Goal: Information Seeking & Learning: Learn about a topic

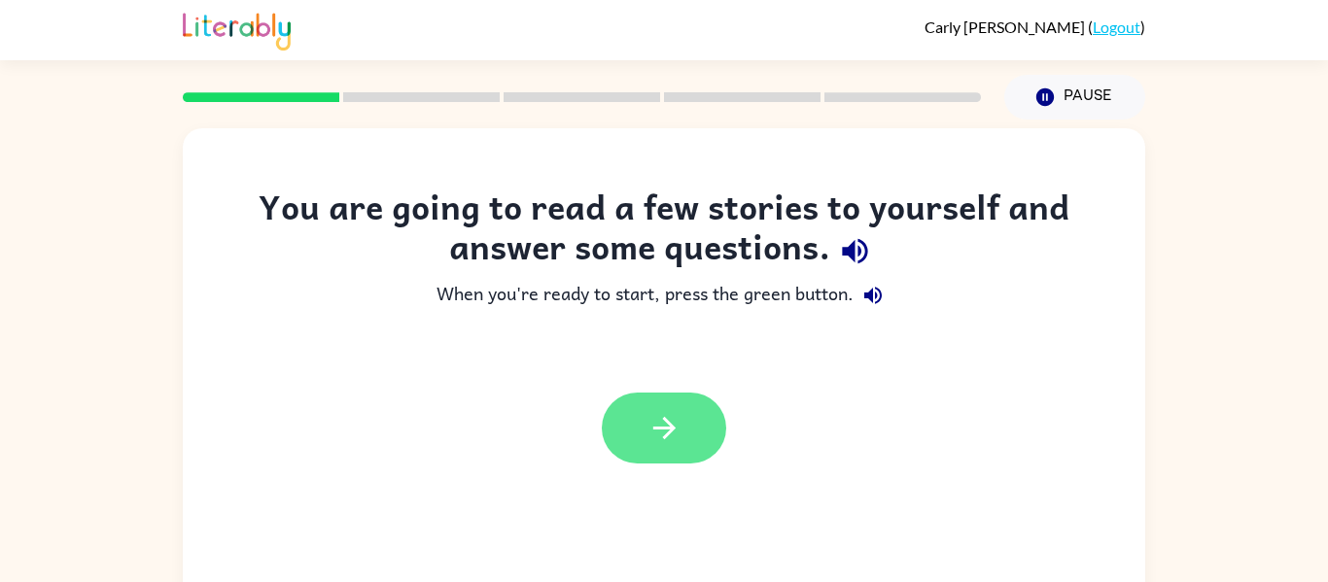
click at [613, 425] on button "button" at bounding box center [664, 428] width 124 height 71
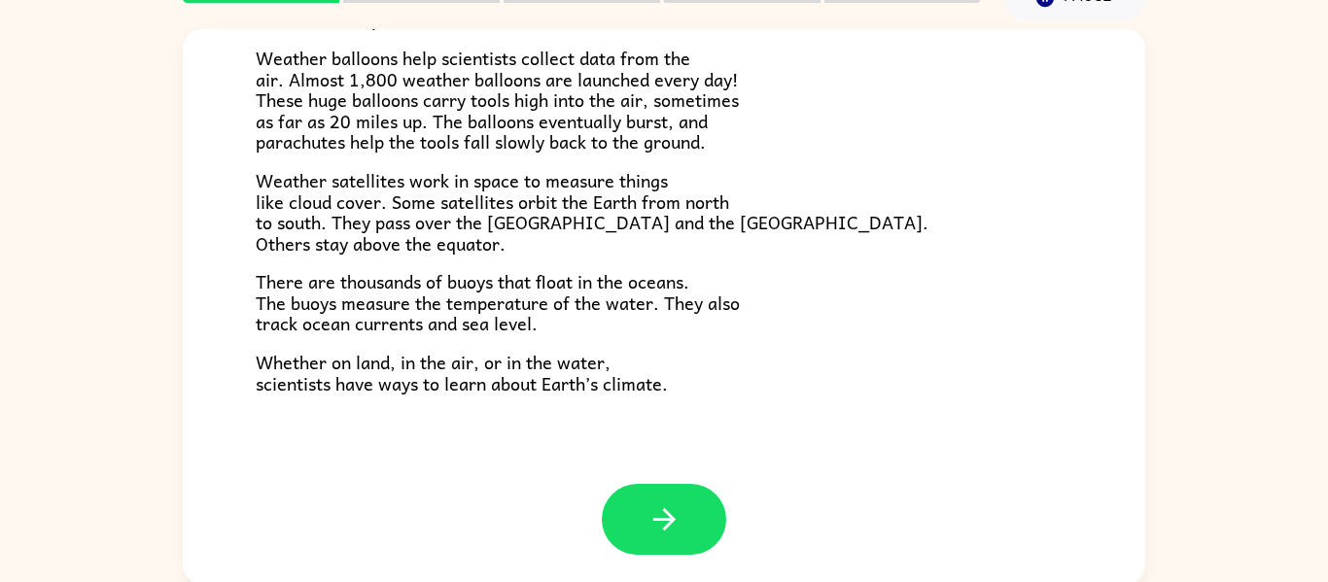
scroll to position [101, 0]
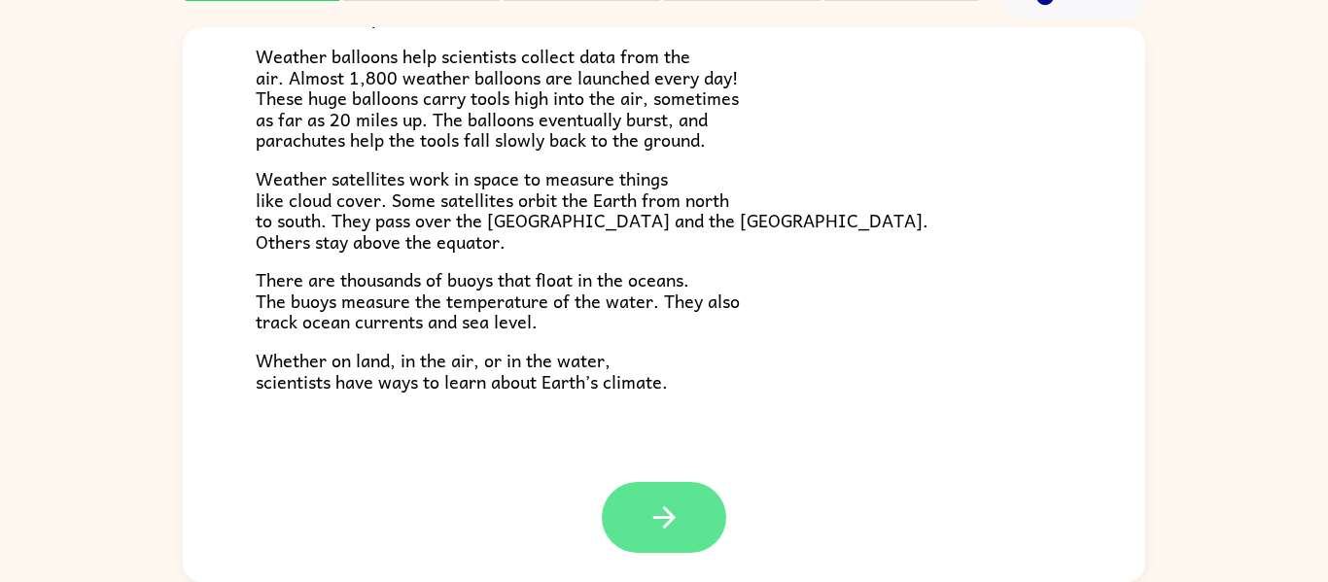
click at [628, 515] on button "button" at bounding box center [664, 517] width 124 height 71
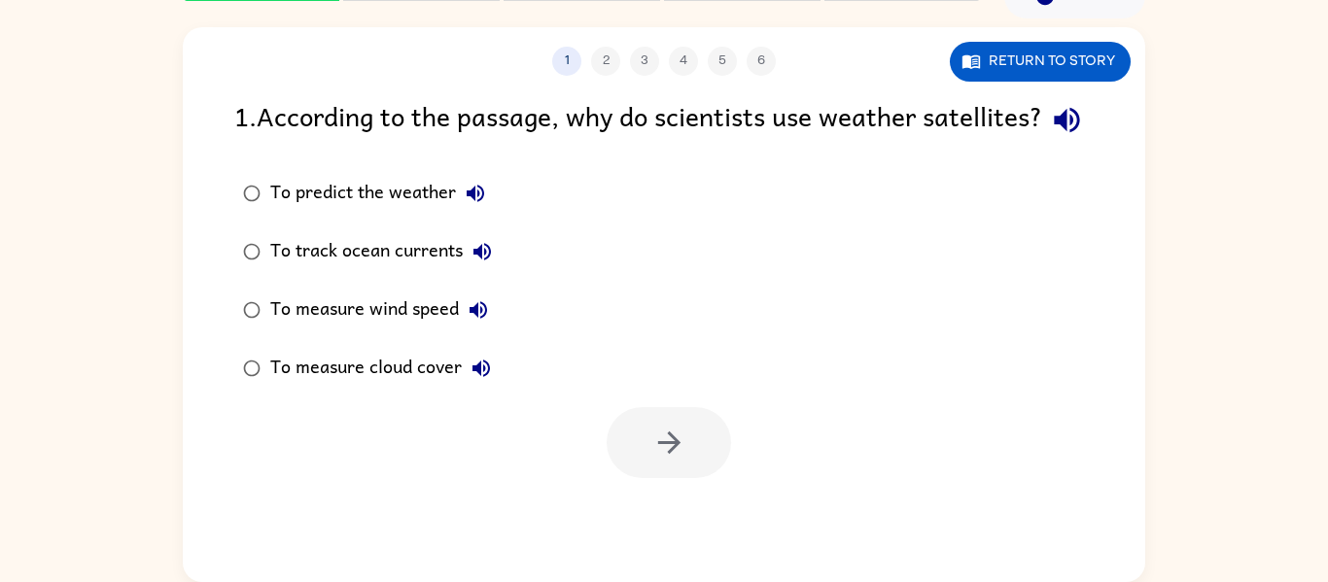
scroll to position [0, 0]
click at [1086, 67] on button "Return to story" at bounding box center [1040, 62] width 181 height 40
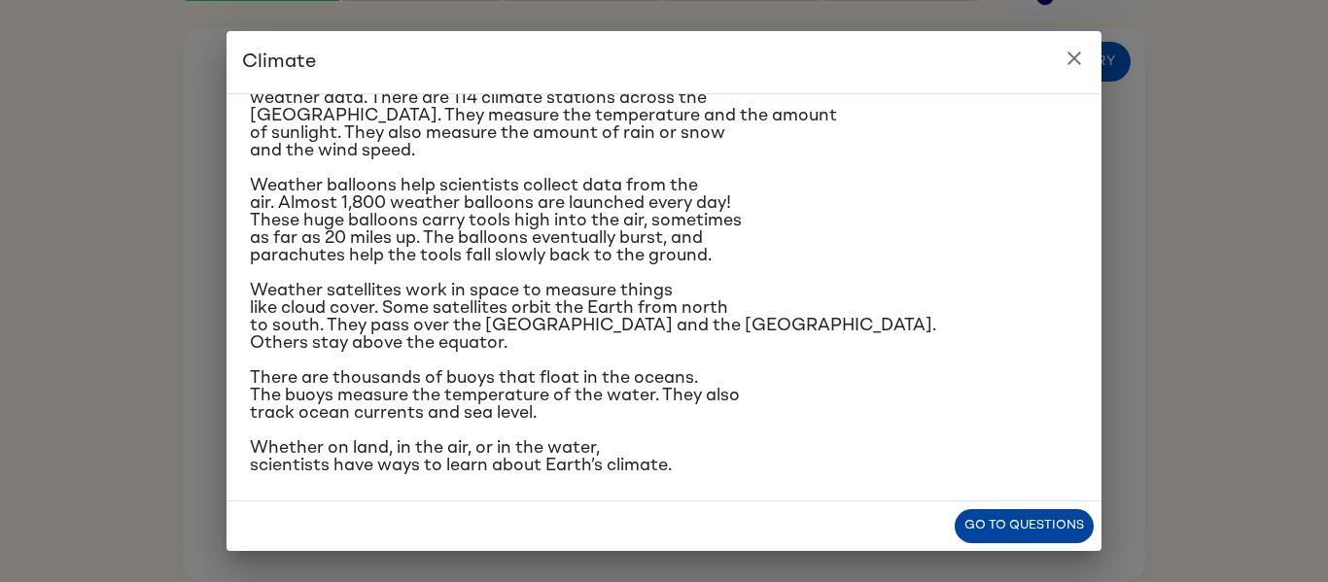
scroll to position [329, 0]
click at [993, 535] on button "Go to questions" at bounding box center [1024, 526] width 139 height 34
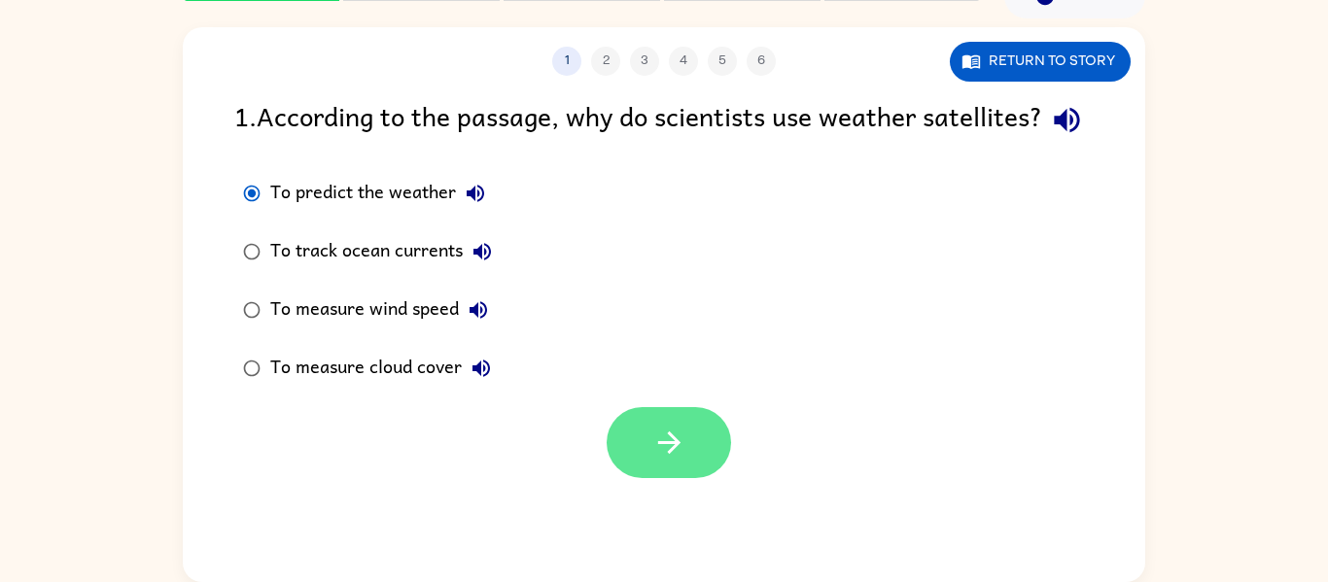
click at [709, 478] on button "button" at bounding box center [669, 442] width 124 height 71
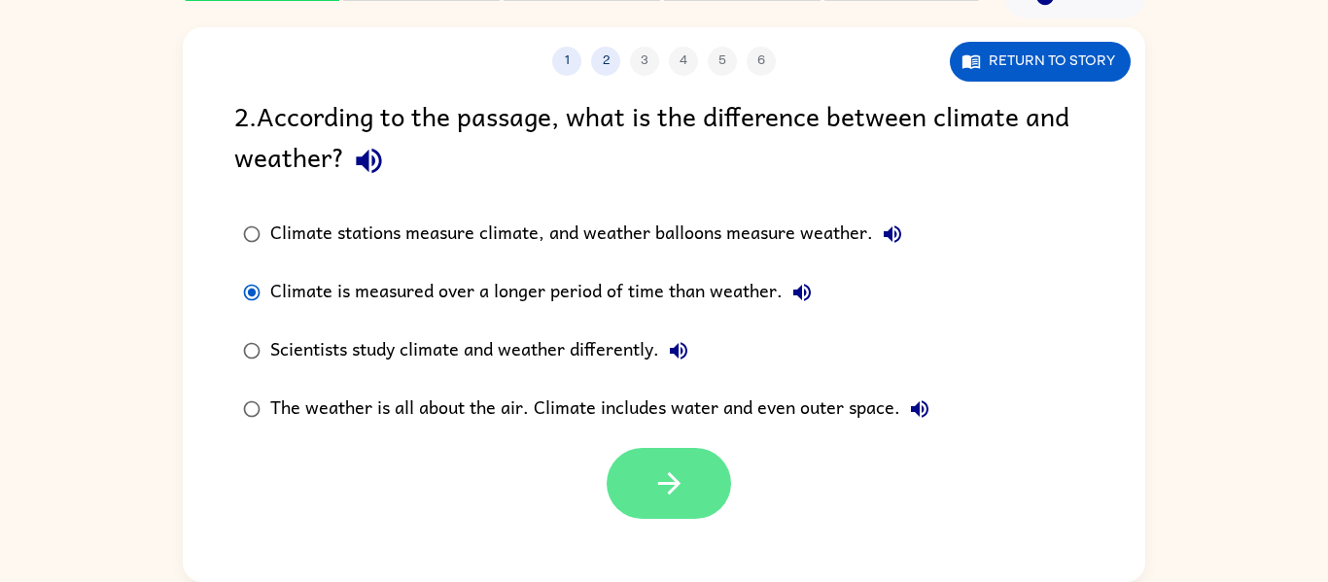
click at [690, 485] on button "button" at bounding box center [669, 483] width 124 height 71
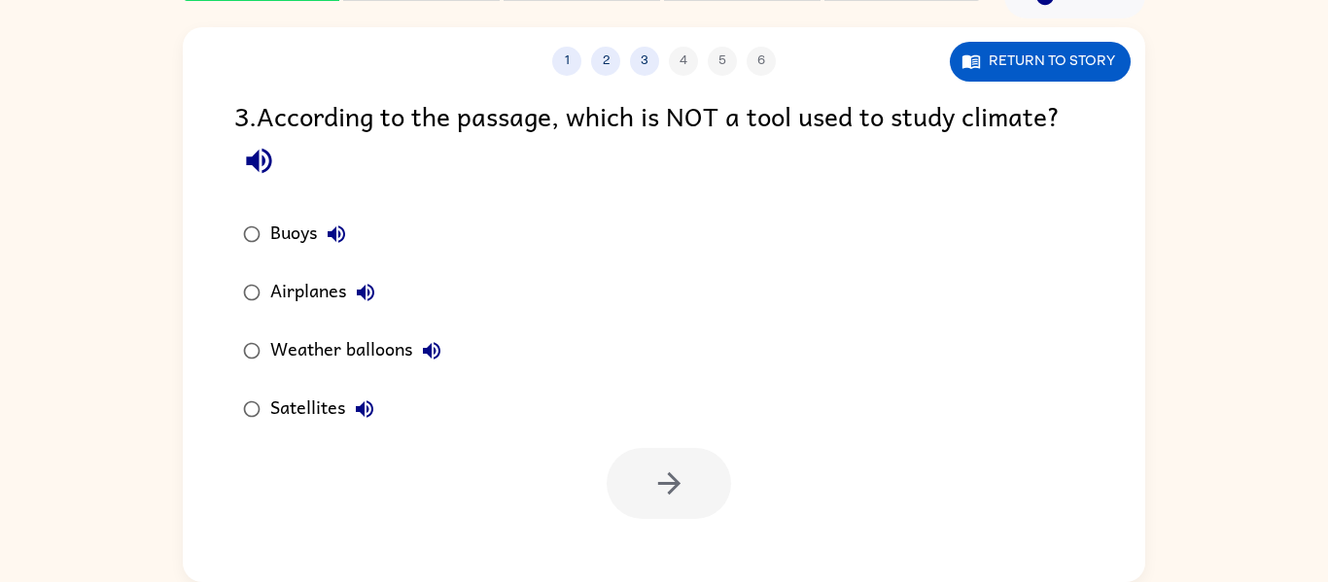
click at [530, 211] on div "Buoys Airplanes Weather balloons Satellites" at bounding box center [689, 321] width 911 height 233
click at [687, 491] on button "button" at bounding box center [669, 483] width 124 height 71
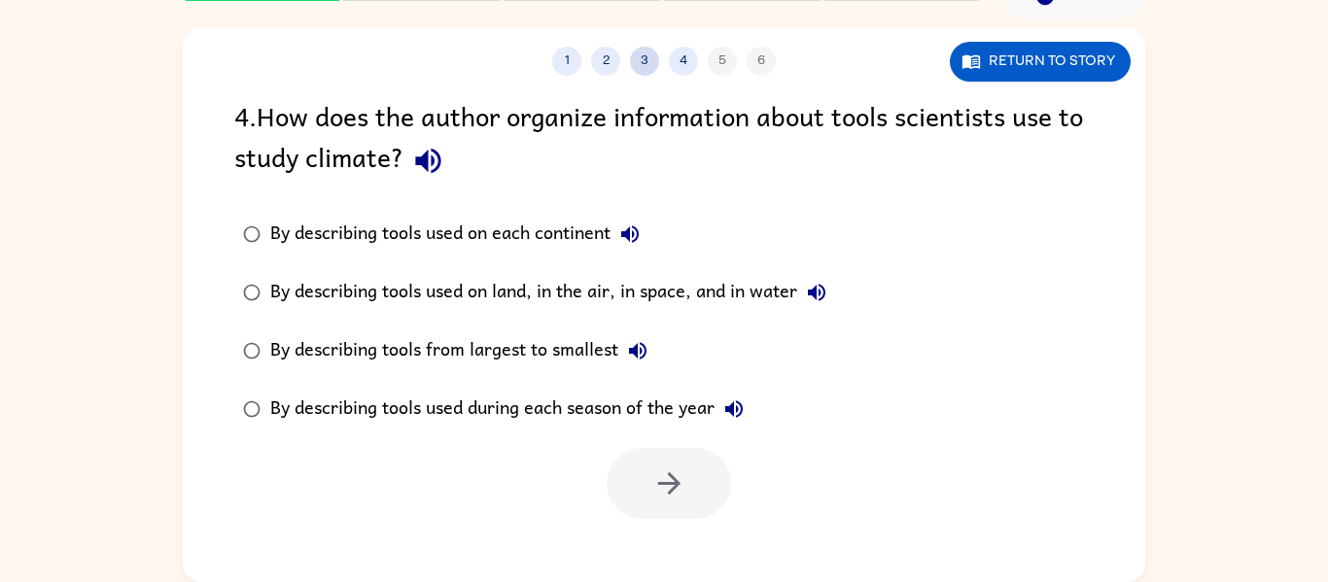
click at [641, 56] on button "3" at bounding box center [644, 61] width 29 height 29
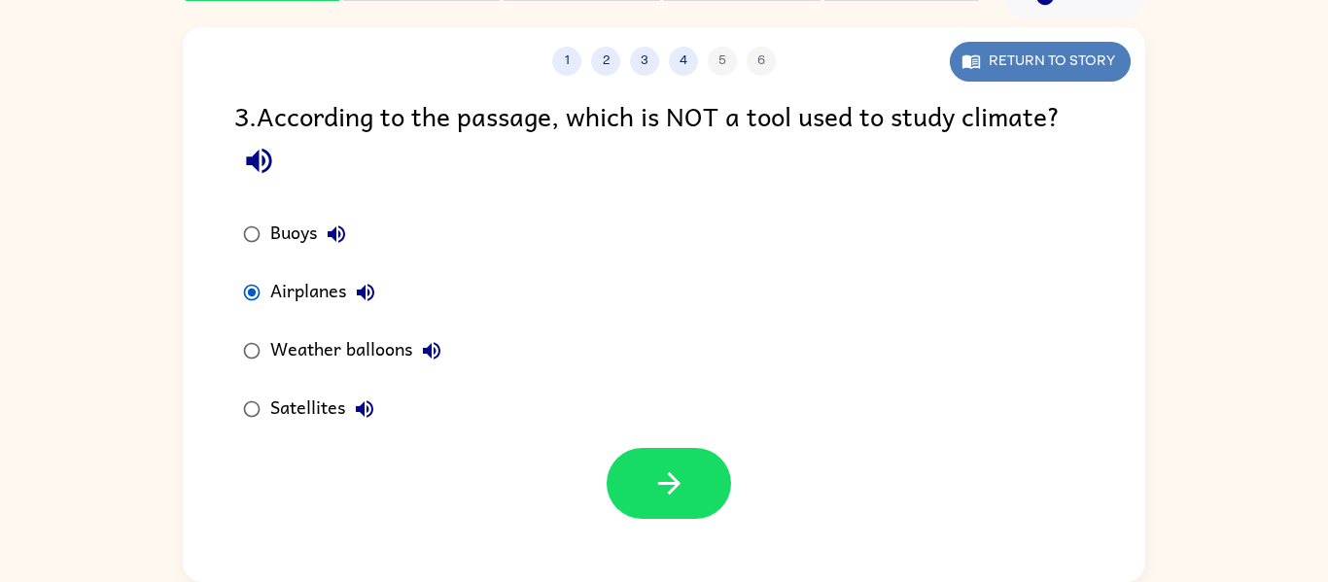
click at [1008, 53] on button "Return to story" at bounding box center [1040, 62] width 181 height 40
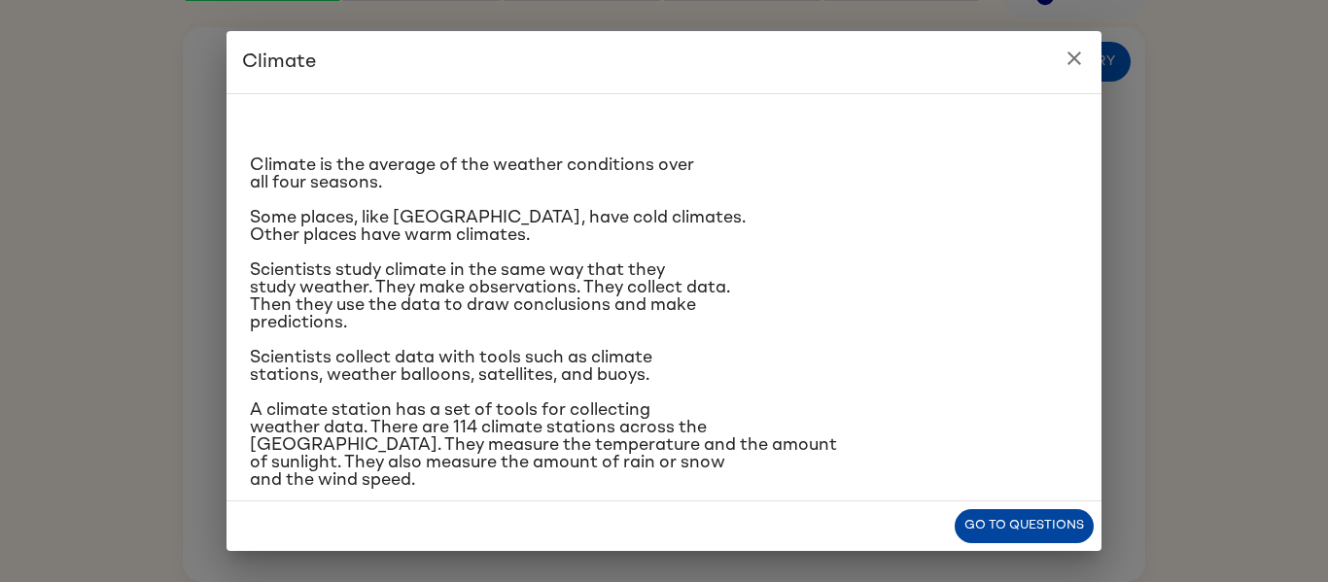
click at [995, 542] on button "Go to questions" at bounding box center [1024, 526] width 139 height 34
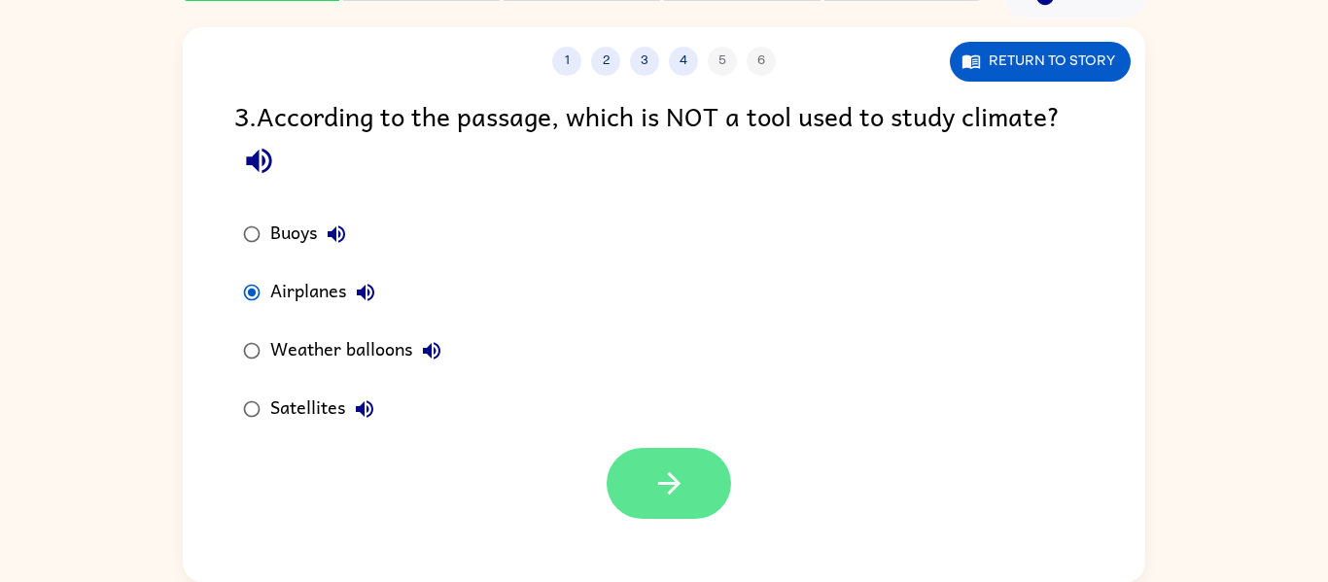
click at [685, 476] on icon "button" at bounding box center [669, 484] width 34 height 34
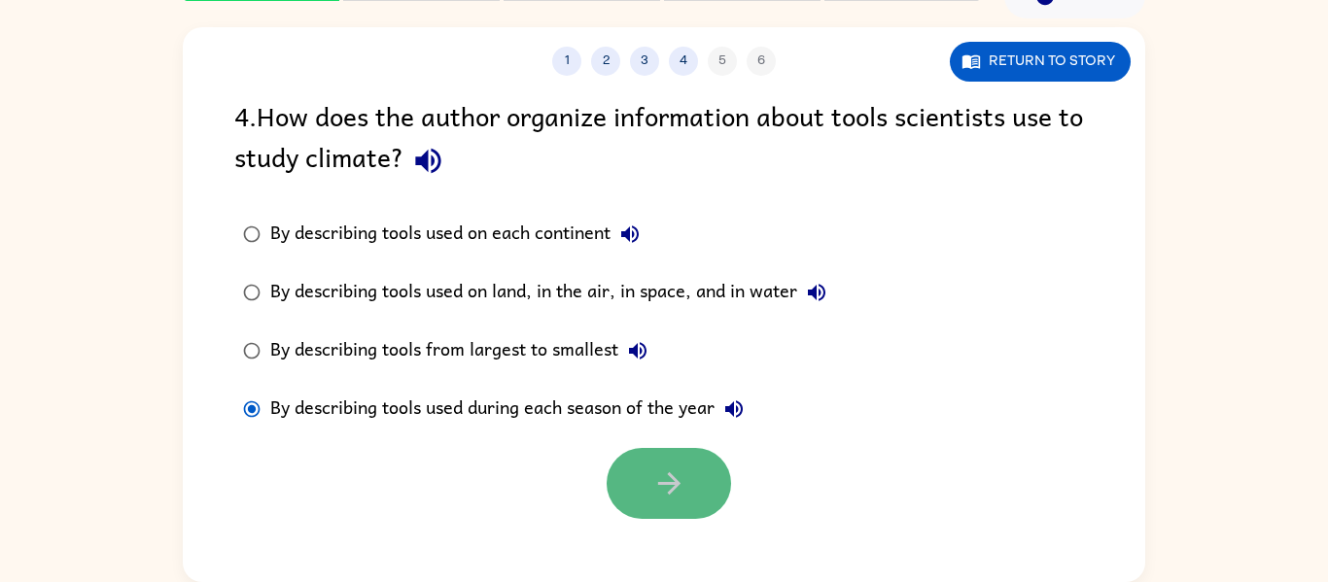
click at [705, 475] on button "button" at bounding box center [669, 483] width 124 height 71
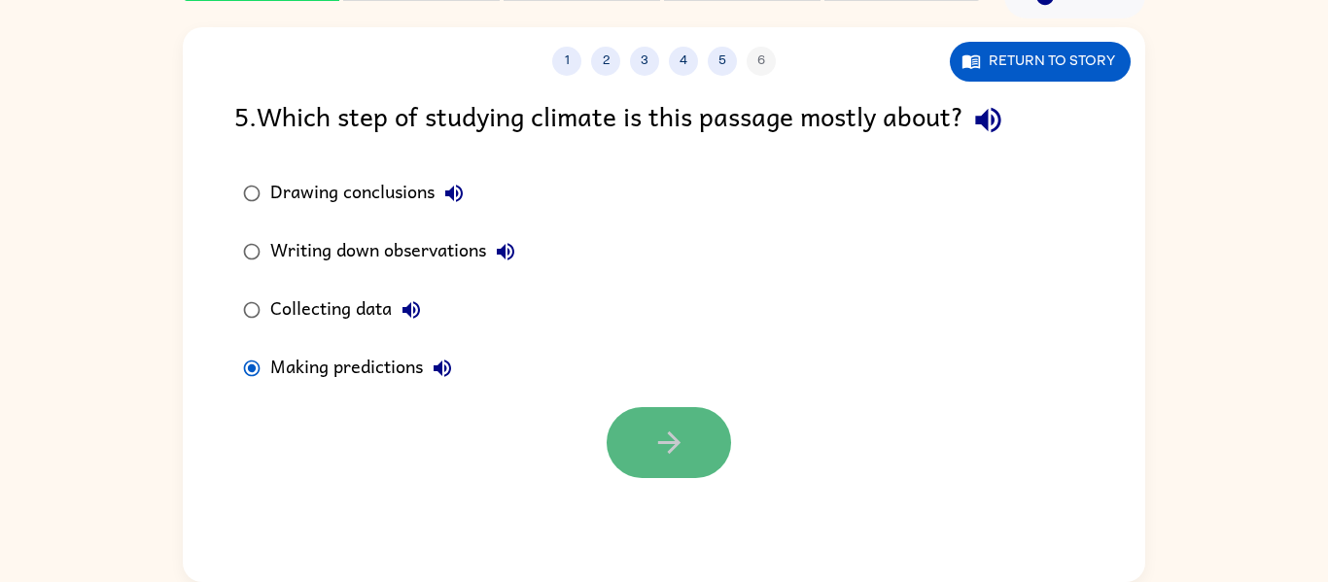
click at [634, 431] on button "button" at bounding box center [669, 442] width 124 height 71
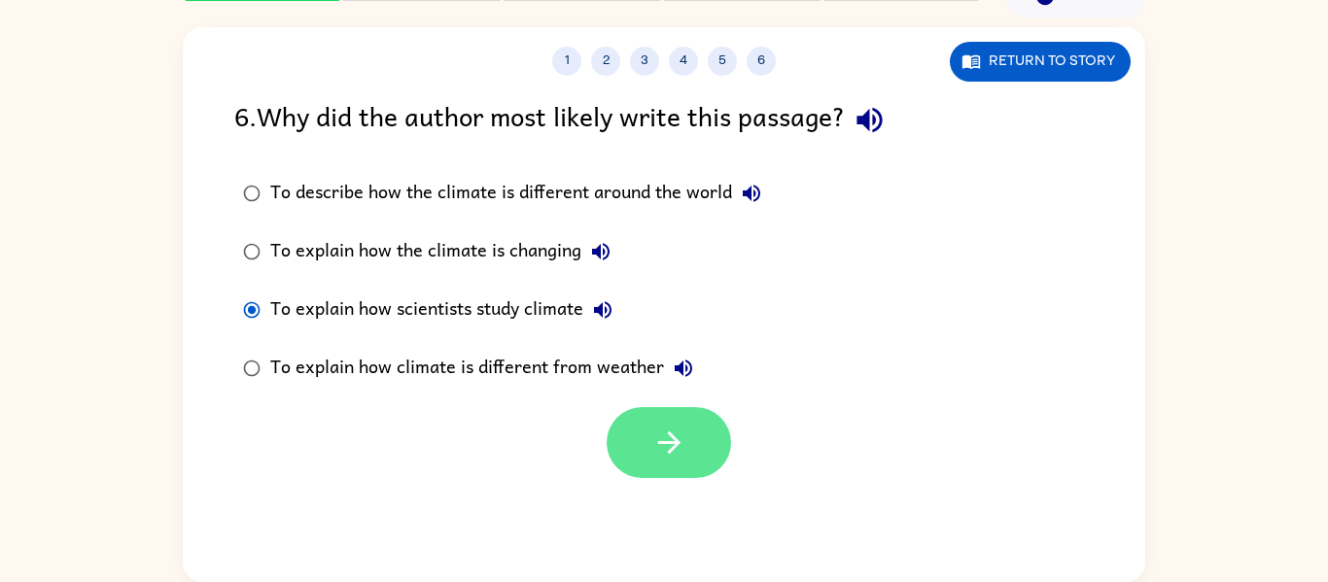
click at [709, 424] on button "button" at bounding box center [669, 442] width 124 height 71
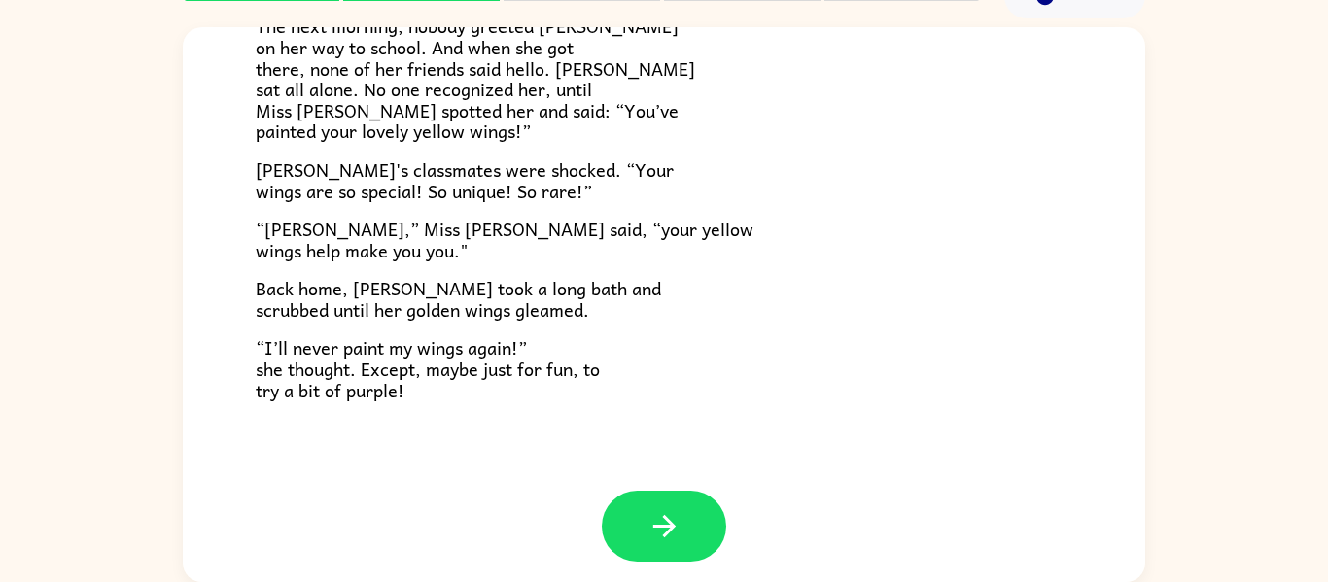
scroll to position [538, 0]
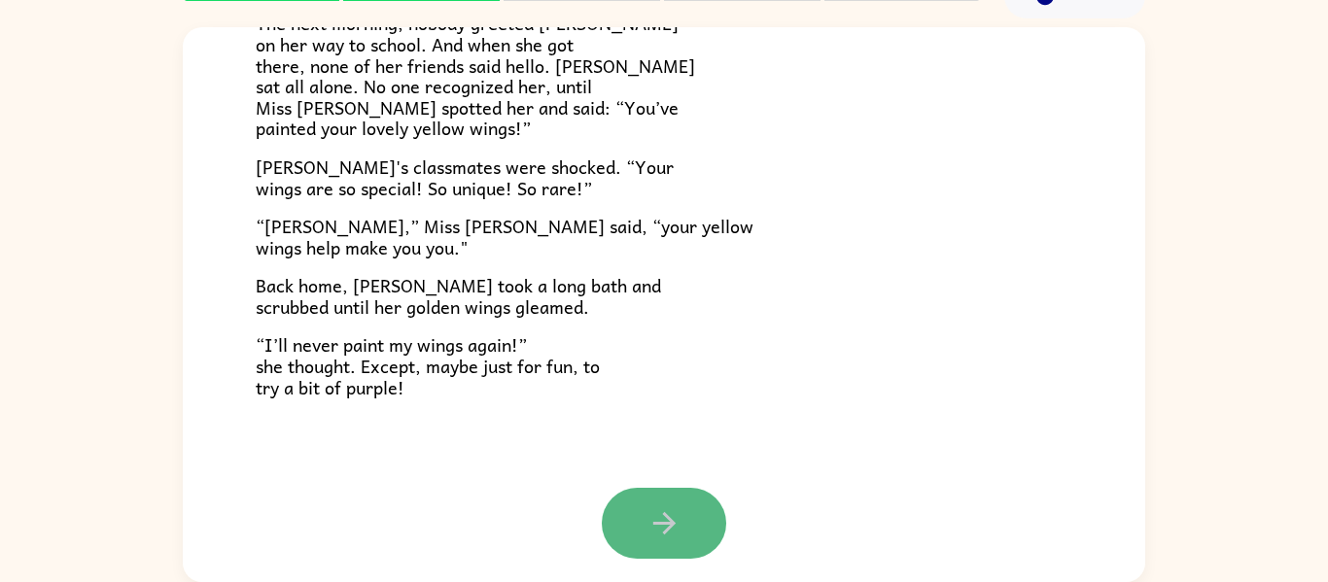
click at [660, 542] on button "button" at bounding box center [664, 523] width 124 height 71
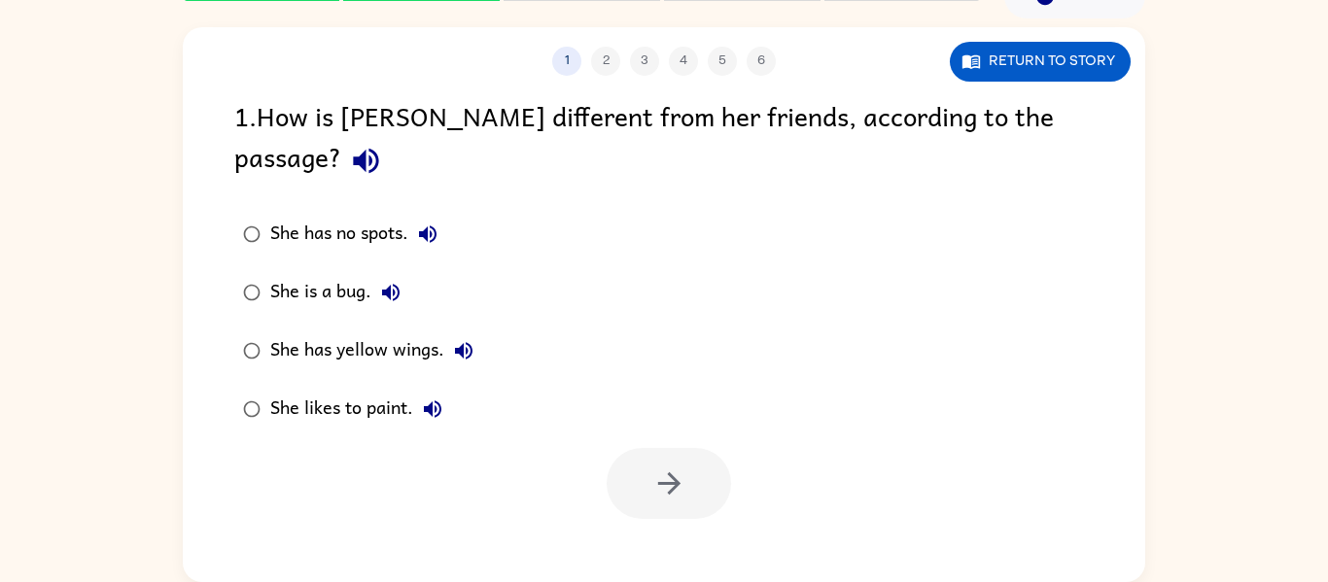
scroll to position [0, 0]
click at [702, 459] on button "button" at bounding box center [669, 483] width 124 height 71
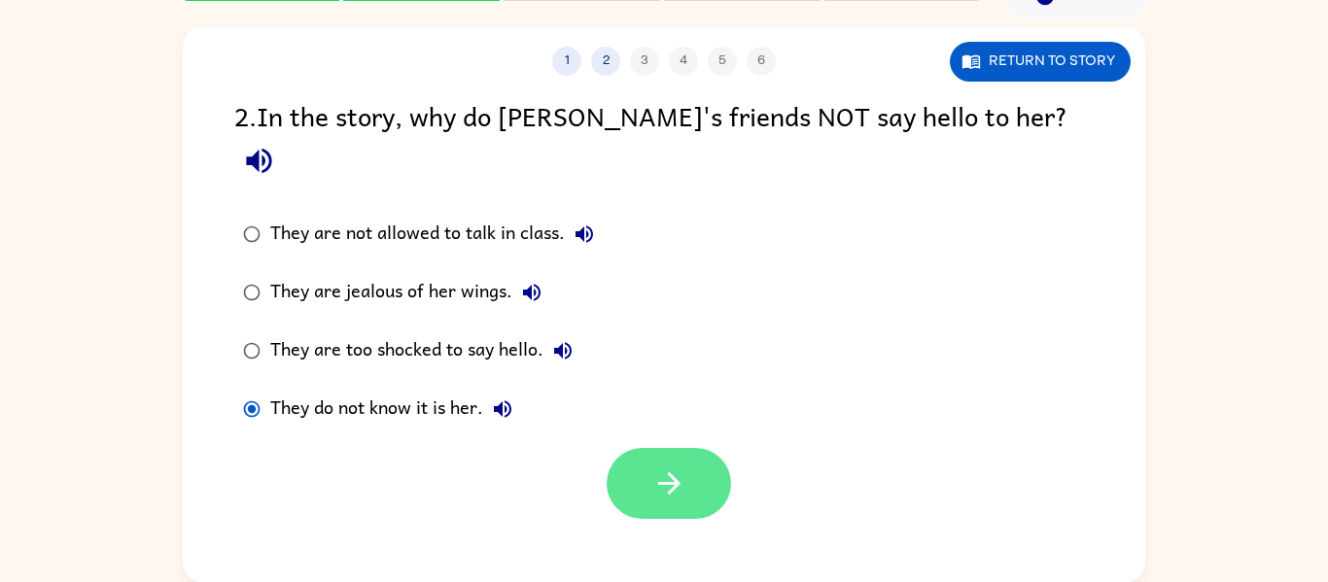
click at [702, 448] on button "button" at bounding box center [669, 483] width 124 height 71
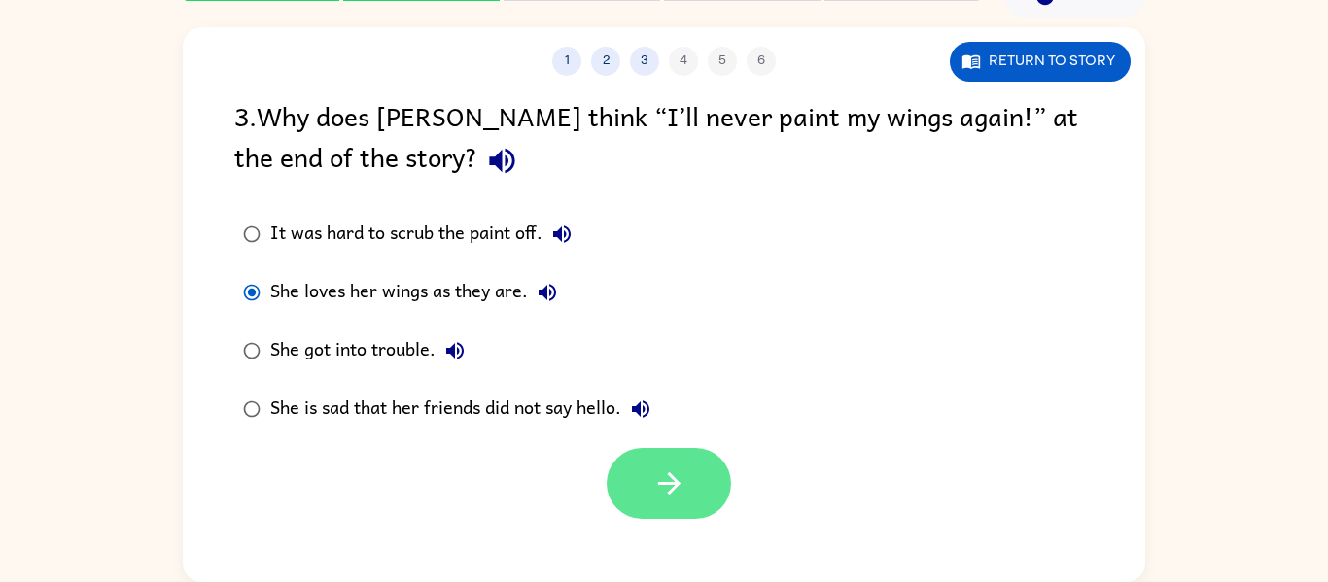
click at [707, 482] on button "button" at bounding box center [669, 483] width 124 height 71
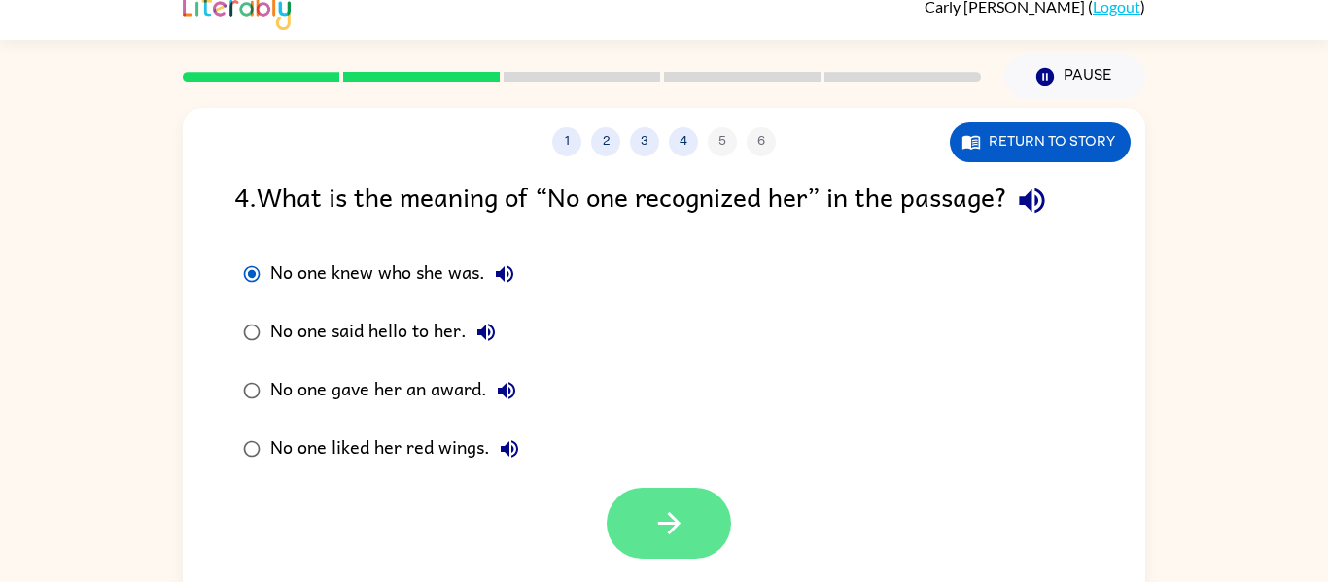
scroll to position [22, 0]
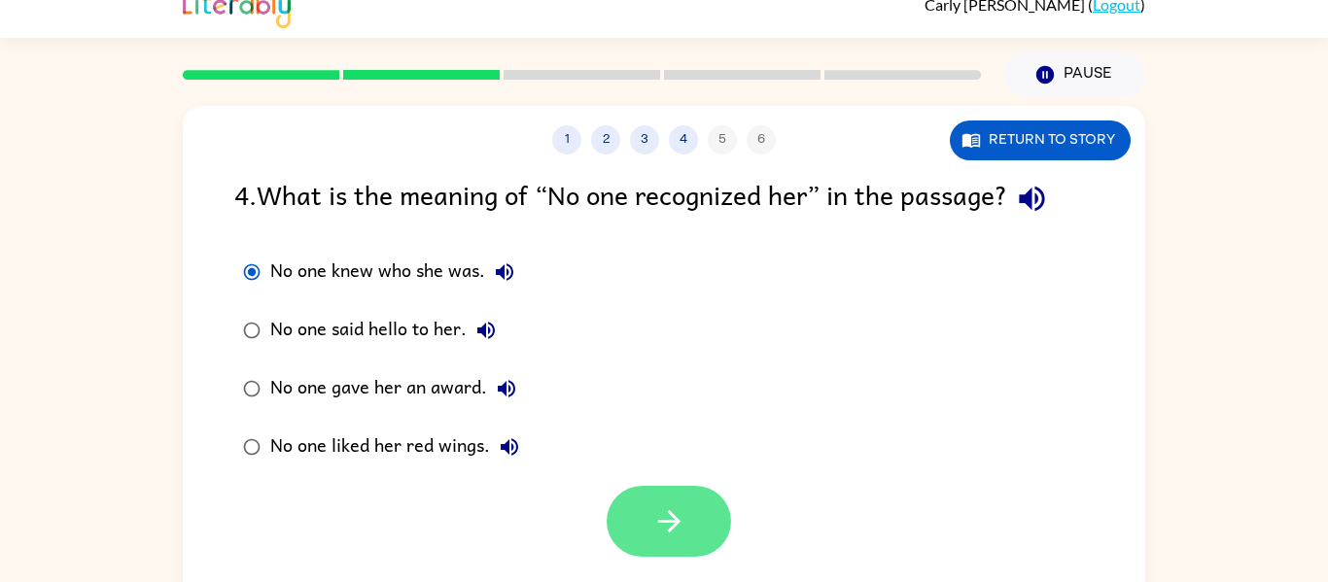
click at [680, 531] on icon "button" at bounding box center [669, 522] width 34 height 34
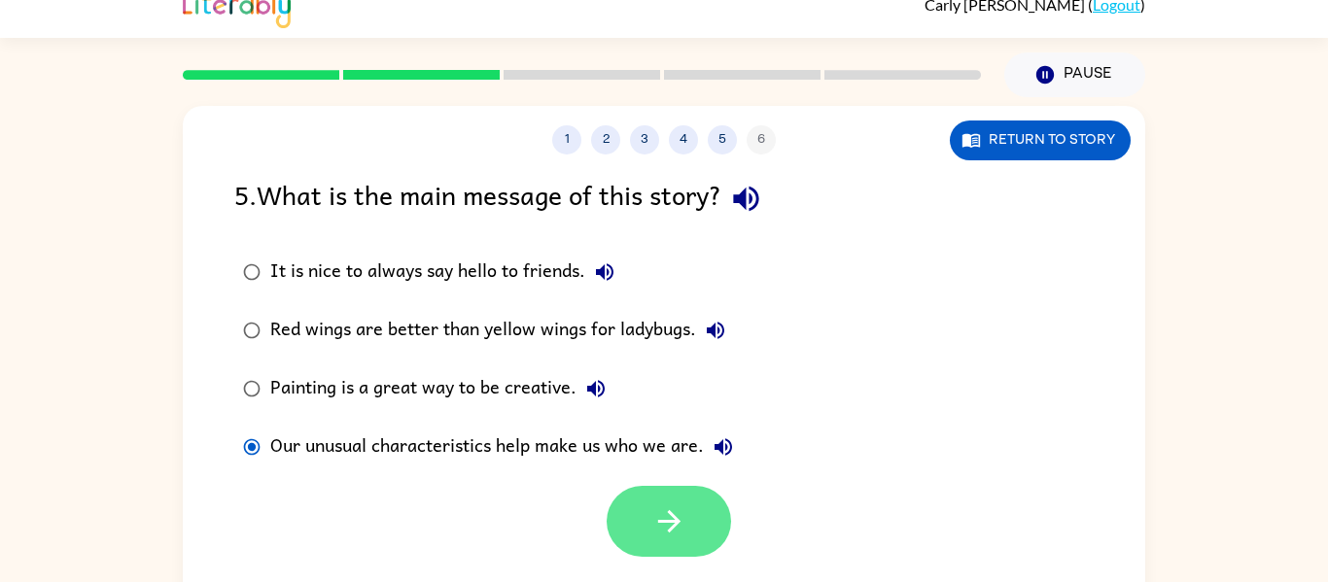
click at [686, 541] on button "button" at bounding box center [669, 521] width 124 height 71
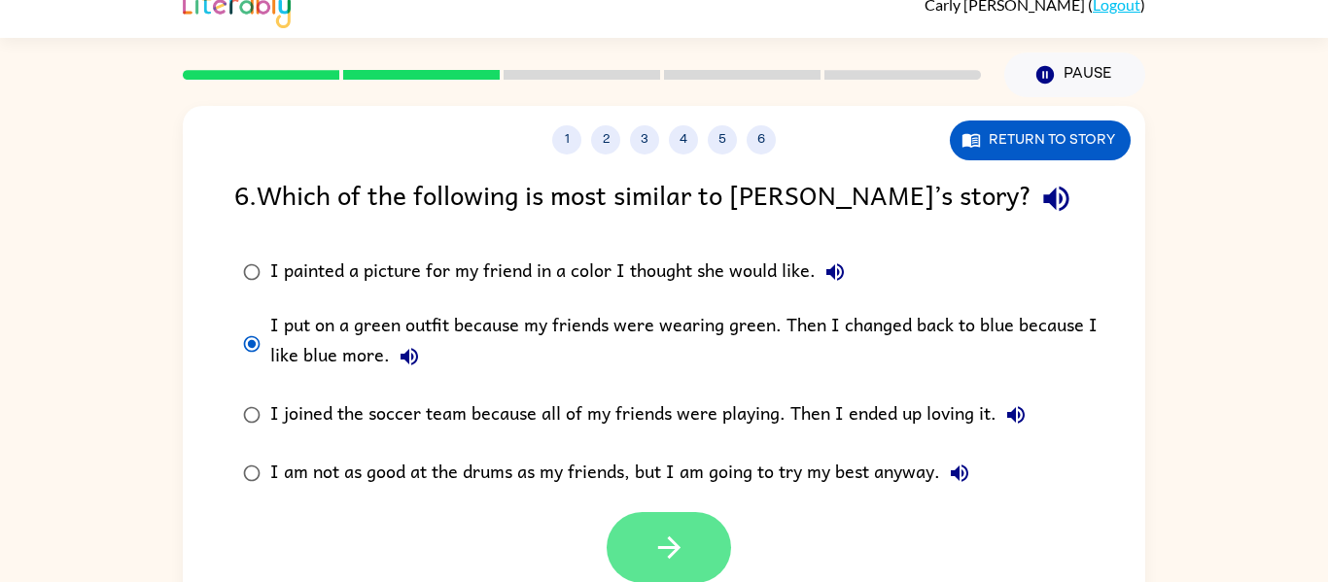
click at [699, 524] on button "button" at bounding box center [669, 547] width 124 height 71
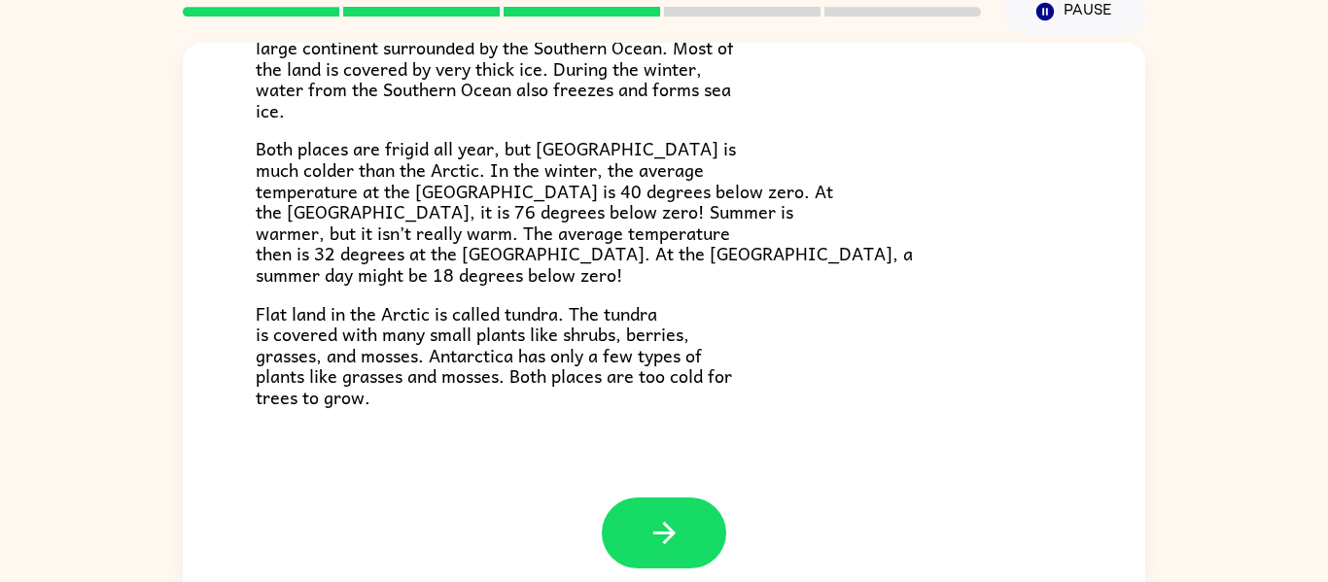
scroll to position [101, 0]
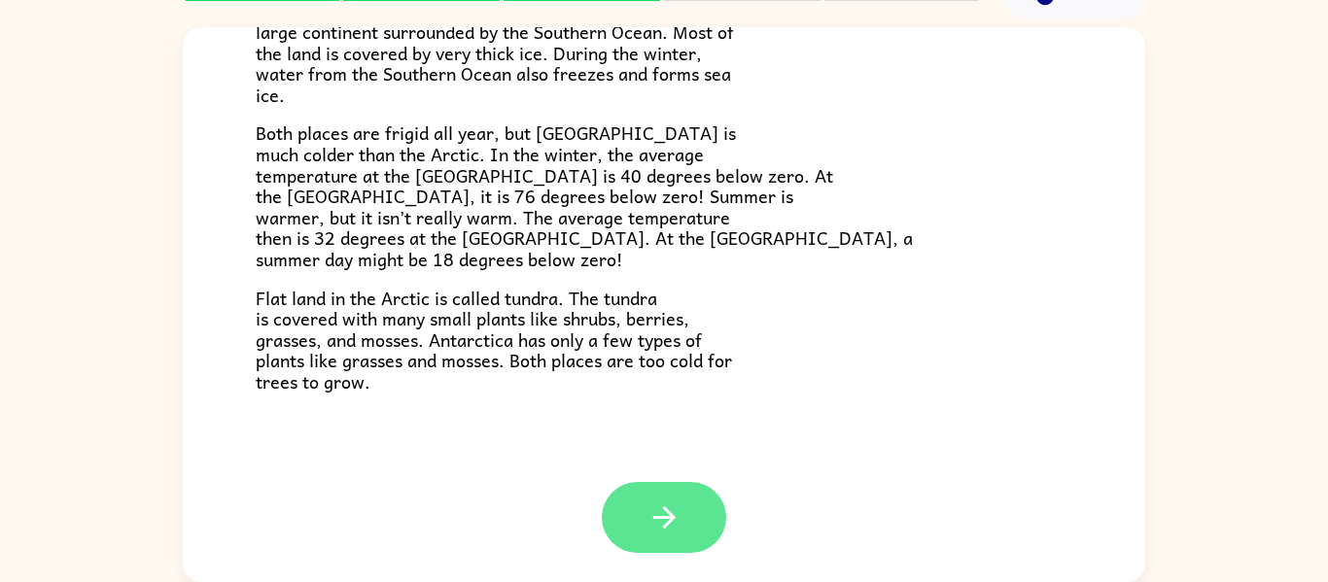
click at [712, 524] on button "button" at bounding box center [664, 517] width 124 height 71
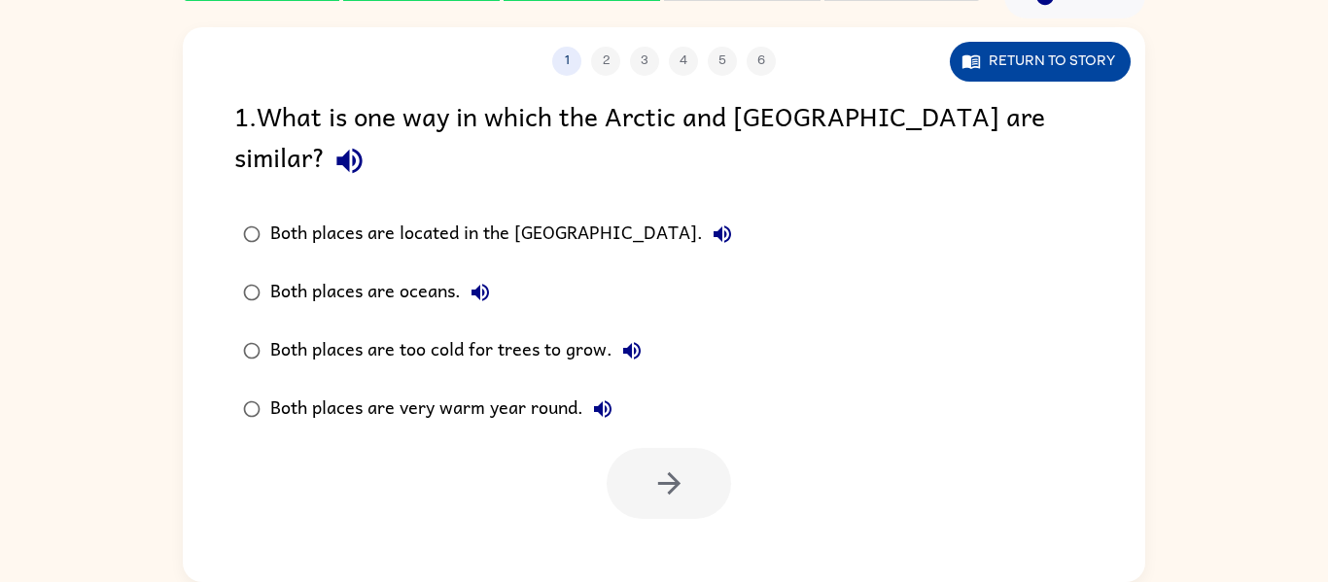
click at [998, 75] on button "Return to story" at bounding box center [1040, 62] width 181 height 40
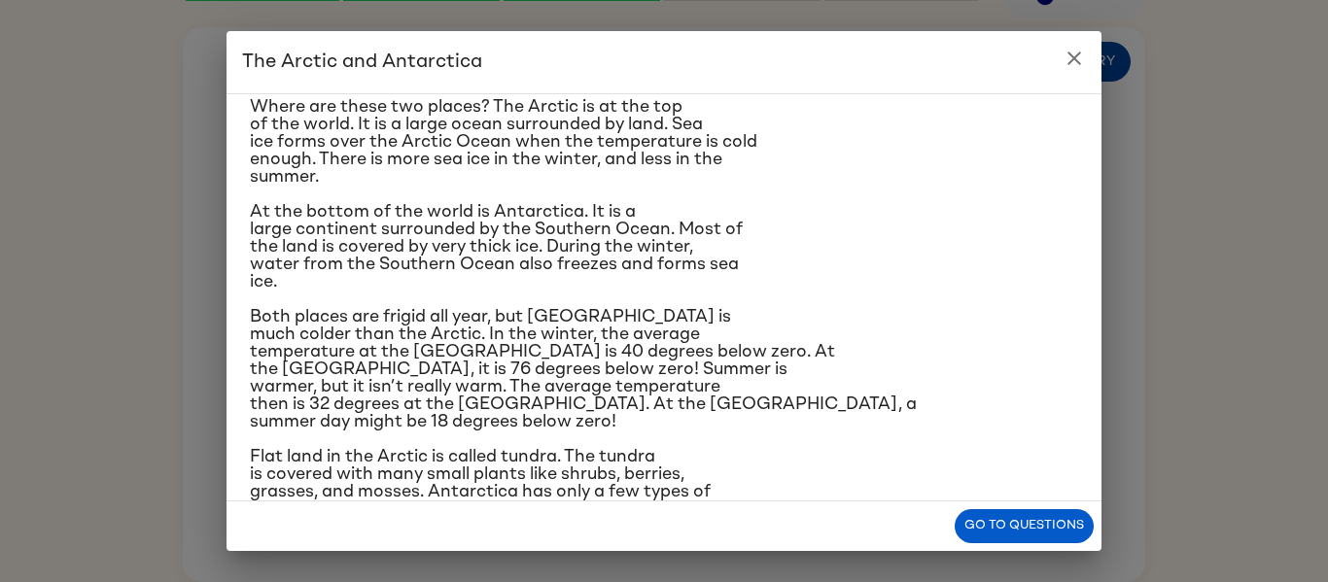
scroll to position [142, 0]
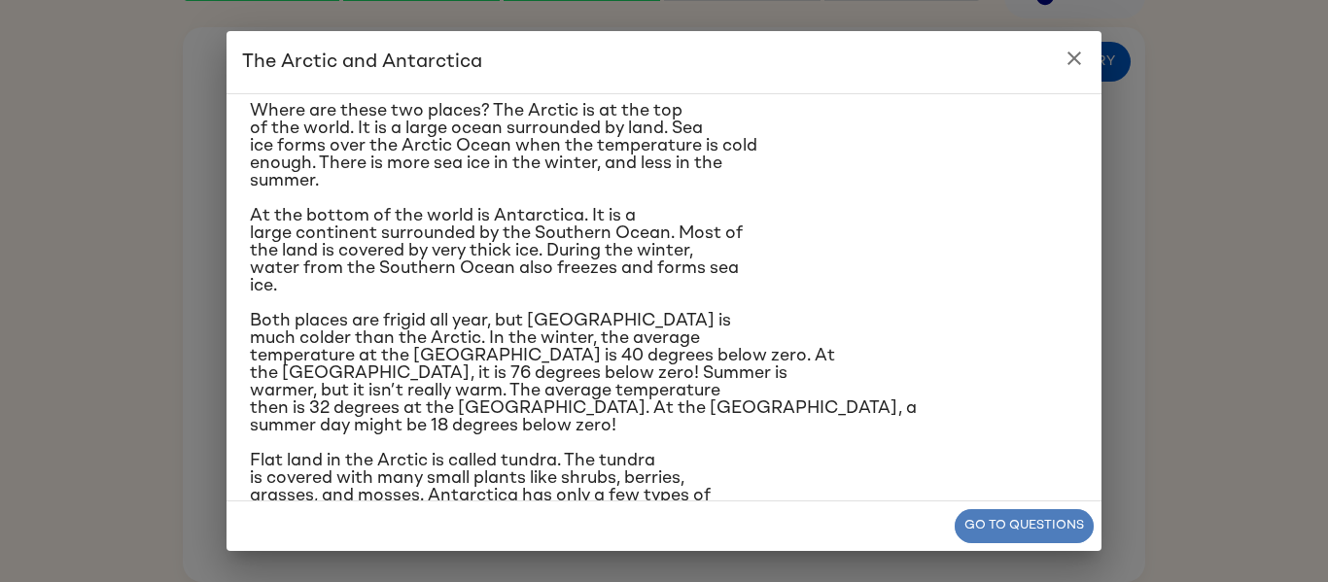
click at [1007, 539] on button "Go to questions" at bounding box center [1024, 526] width 139 height 34
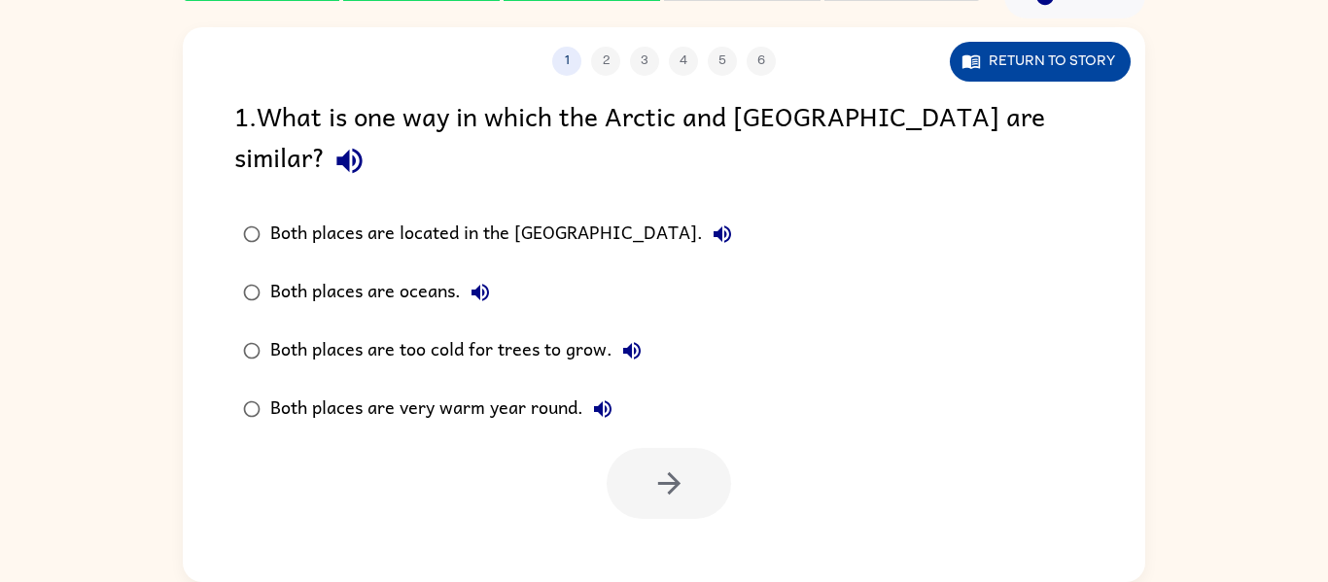
click at [975, 64] on icon "button" at bounding box center [975, 62] width 6 height 7
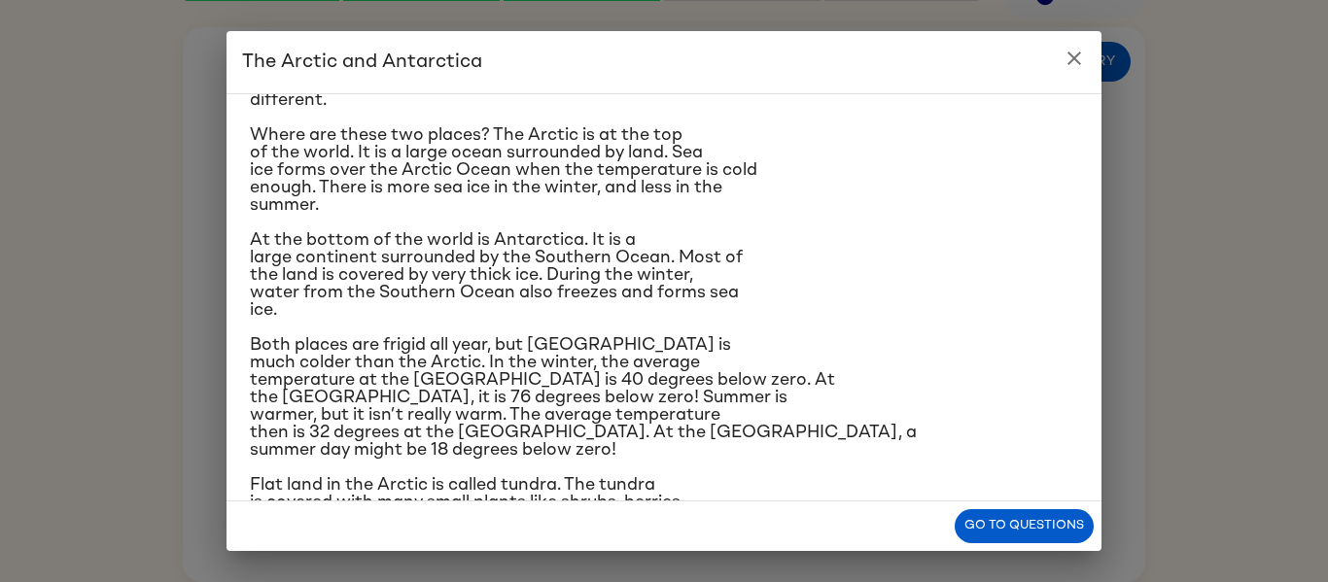
scroll to position [126, 0]
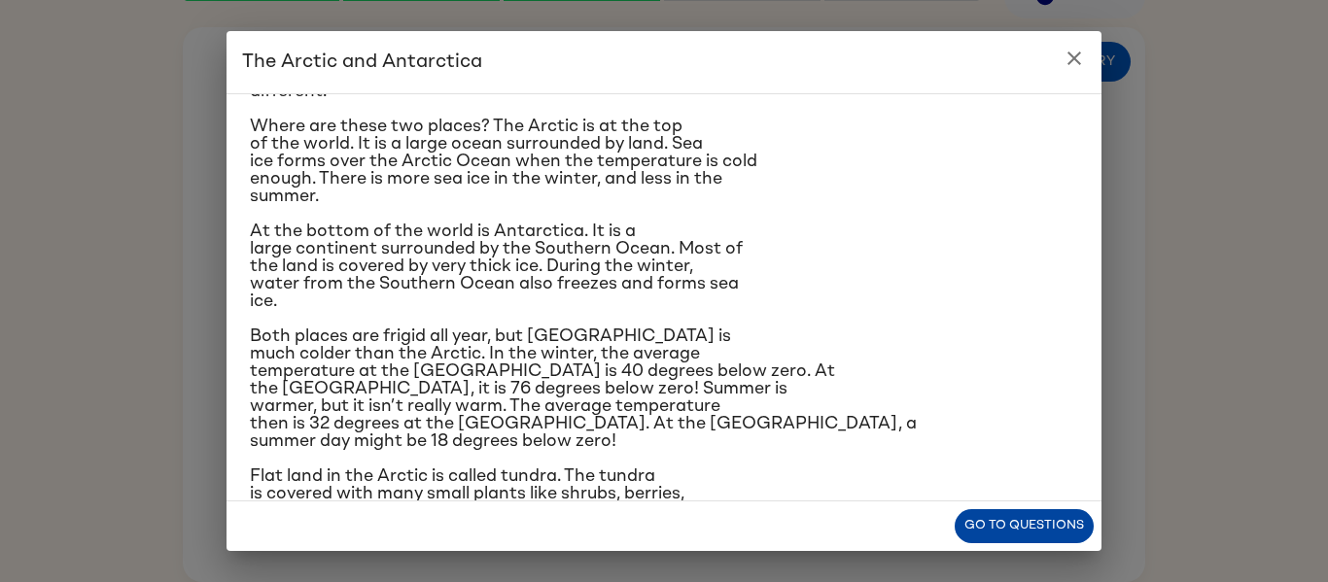
click at [1034, 524] on button "Go to questions" at bounding box center [1024, 526] width 139 height 34
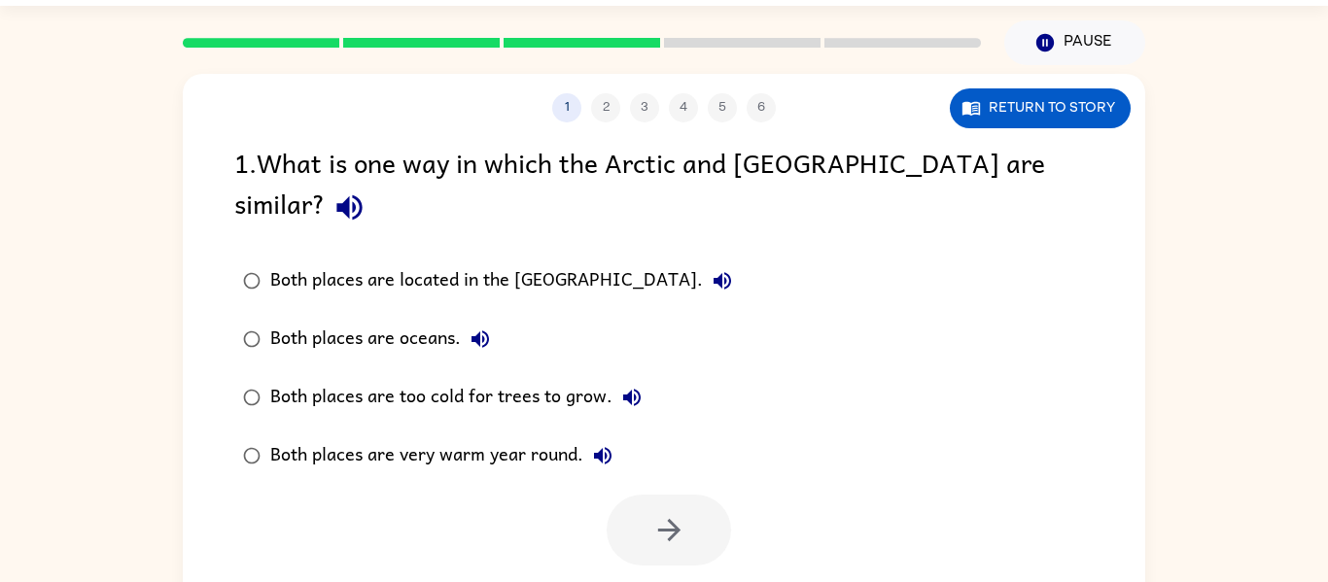
scroll to position [0, 0]
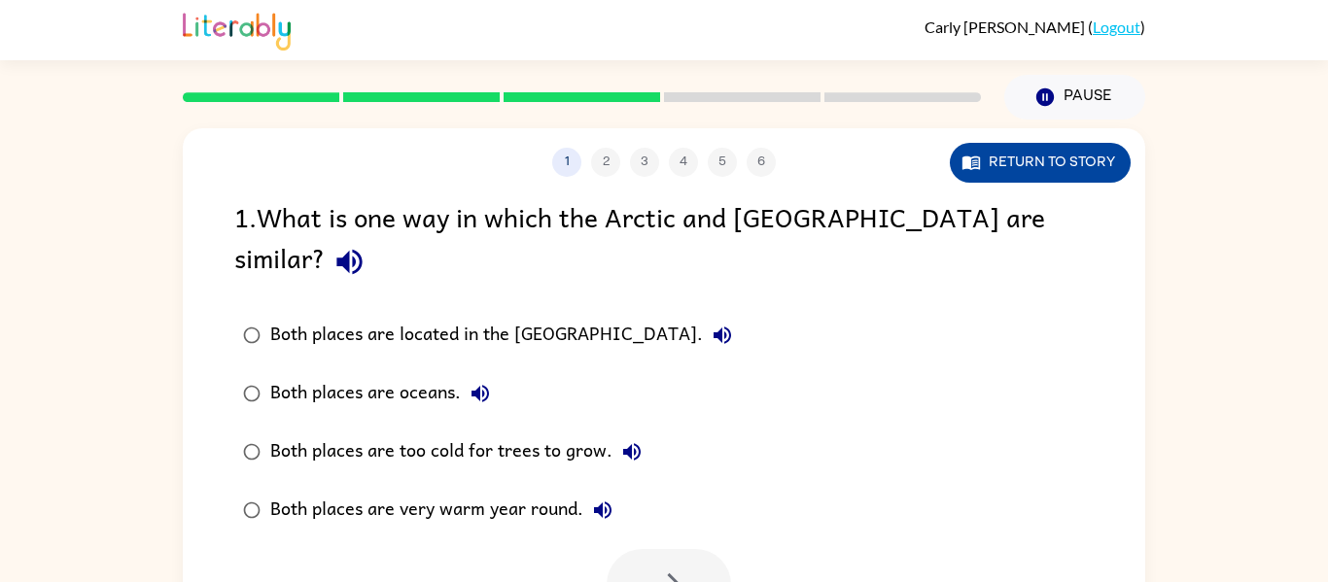
click at [1069, 162] on button "Return to story" at bounding box center [1040, 163] width 181 height 40
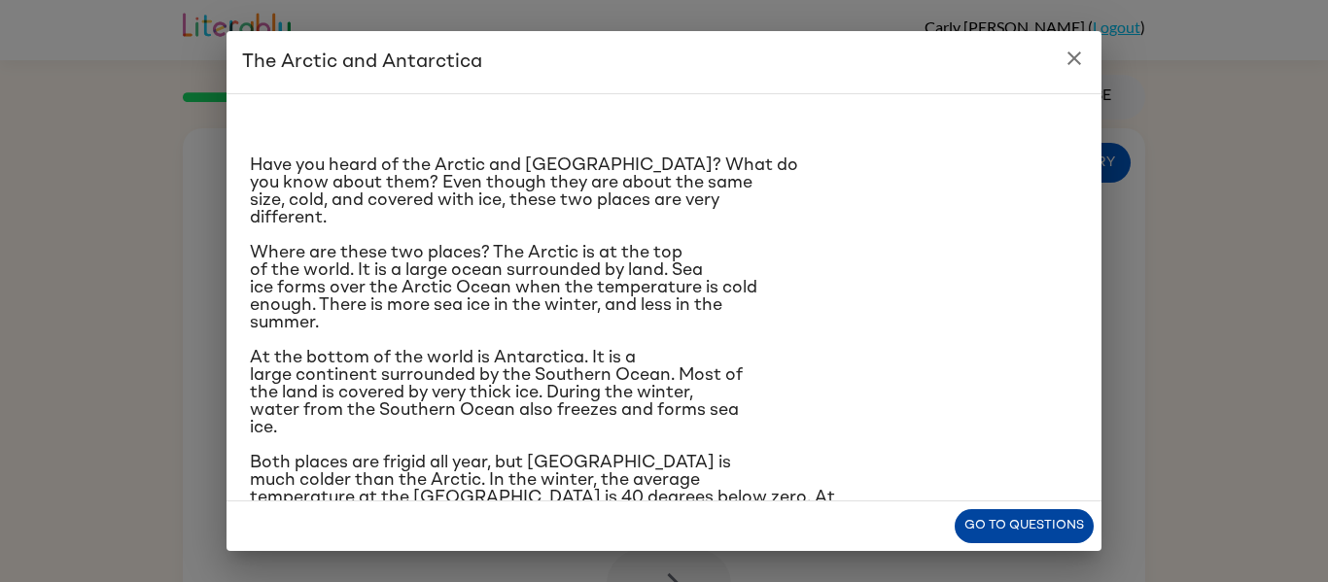
click at [1038, 534] on button "Go to questions" at bounding box center [1024, 526] width 139 height 34
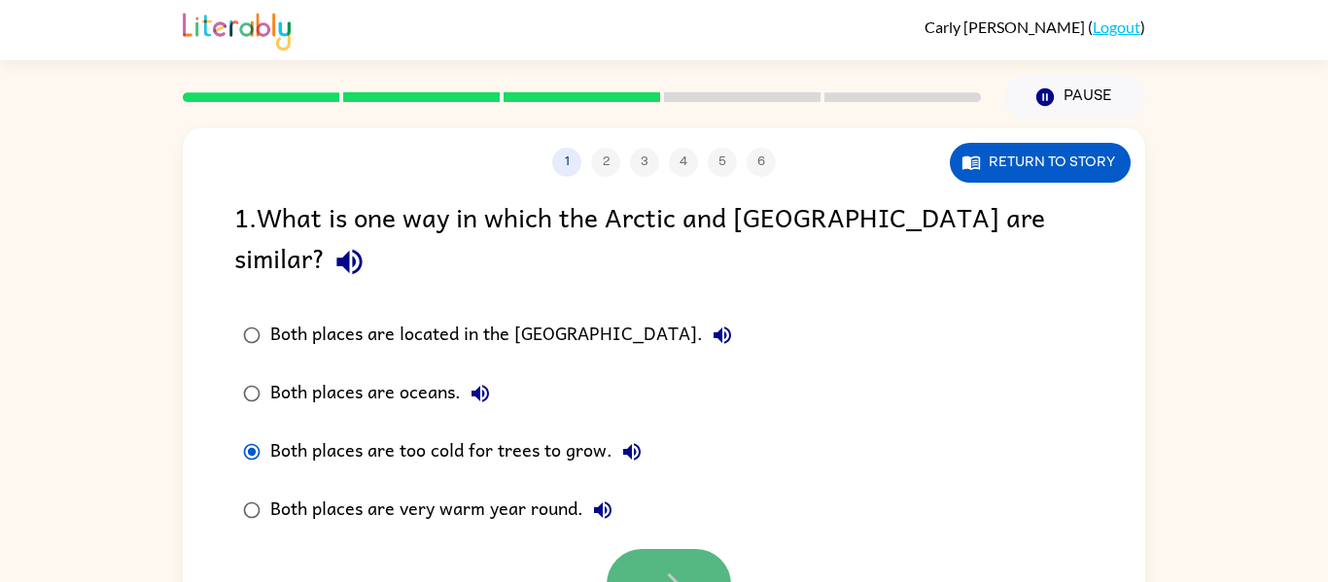
click at [652, 568] on icon "button" at bounding box center [669, 585] width 34 height 34
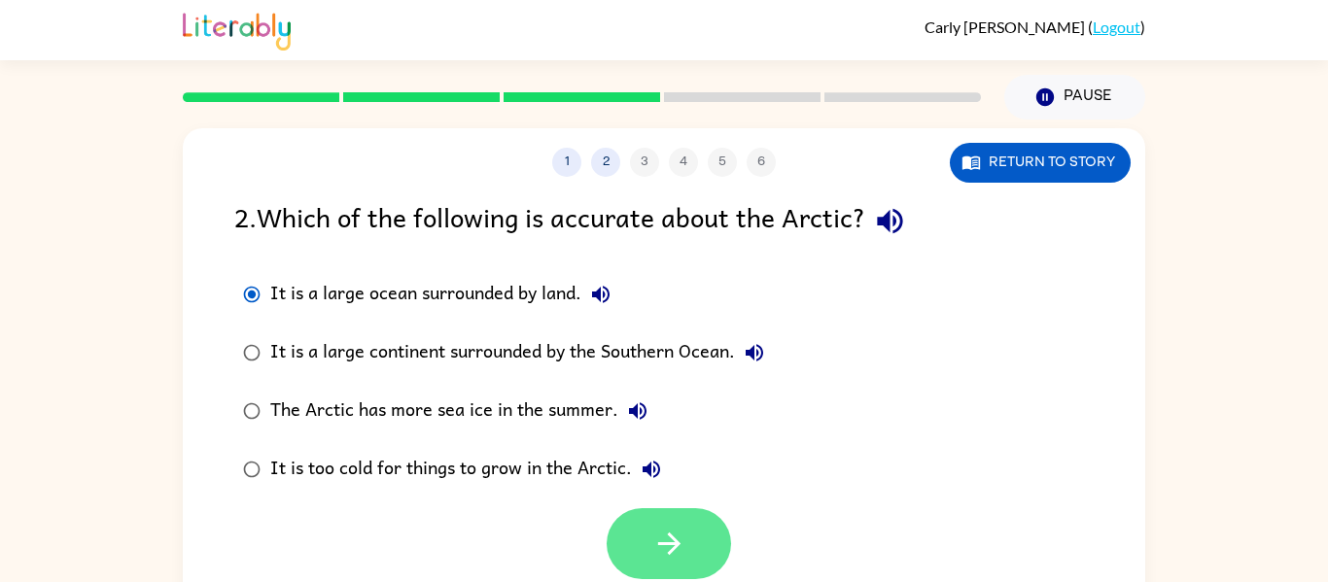
click at [660, 527] on icon "button" at bounding box center [669, 544] width 34 height 34
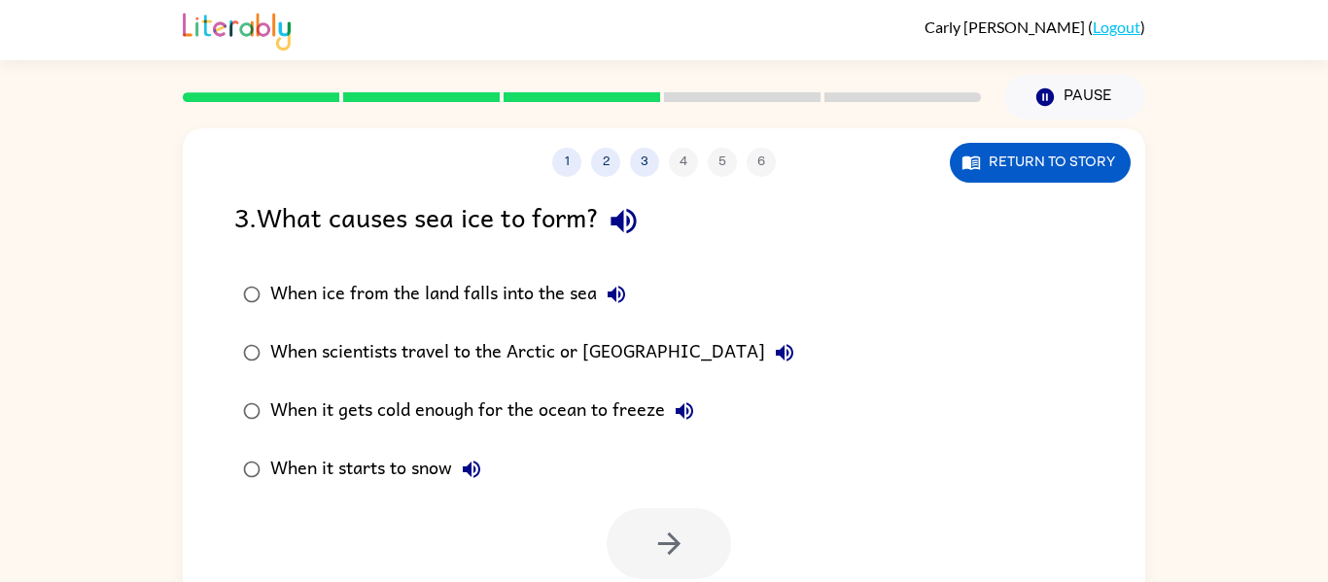
click at [348, 415] on div "When it gets cold enough for the ocean to freeze" at bounding box center [487, 411] width 434 height 39
click at [670, 549] on icon "button" at bounding box center [669, 544] width 34 height 34
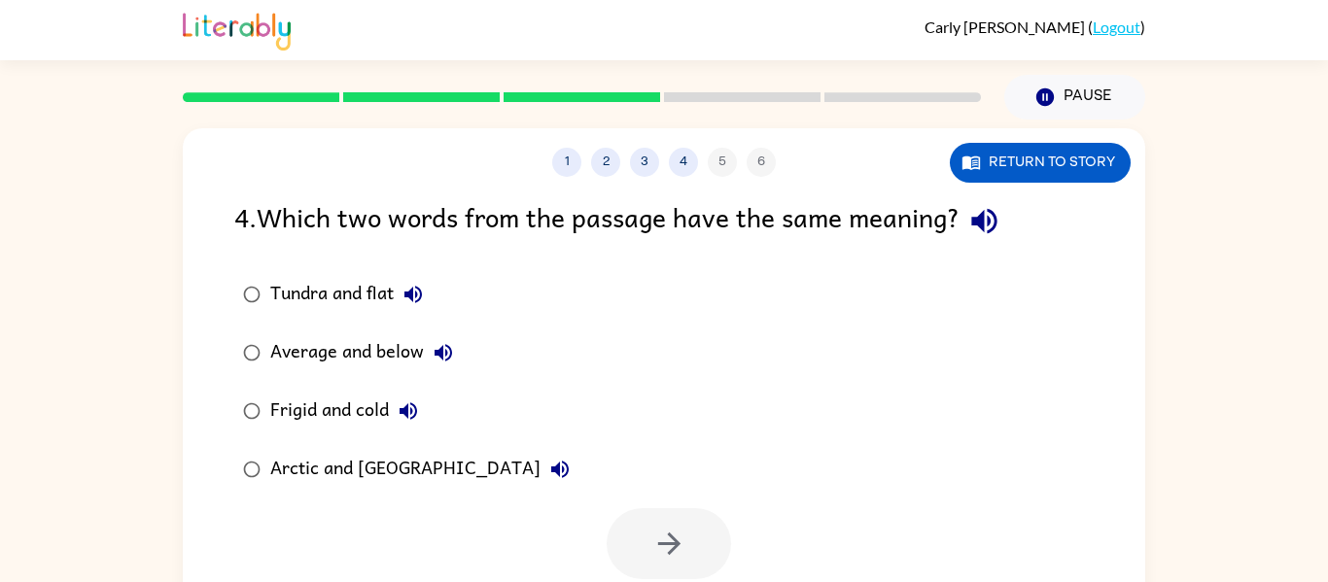
click at [567, 247] on div "4 . Which two words from the passage have the same meaning? Tundra and flat Ave…" at bounding box center [664, 387] width 963 height 383
click at [328, 418] on div "Frigid and cold" at bounding box center [349, 411] width 158 height 39
click at [723, 549] on button "button" at bounding box center [669, 544] width 124 height 71
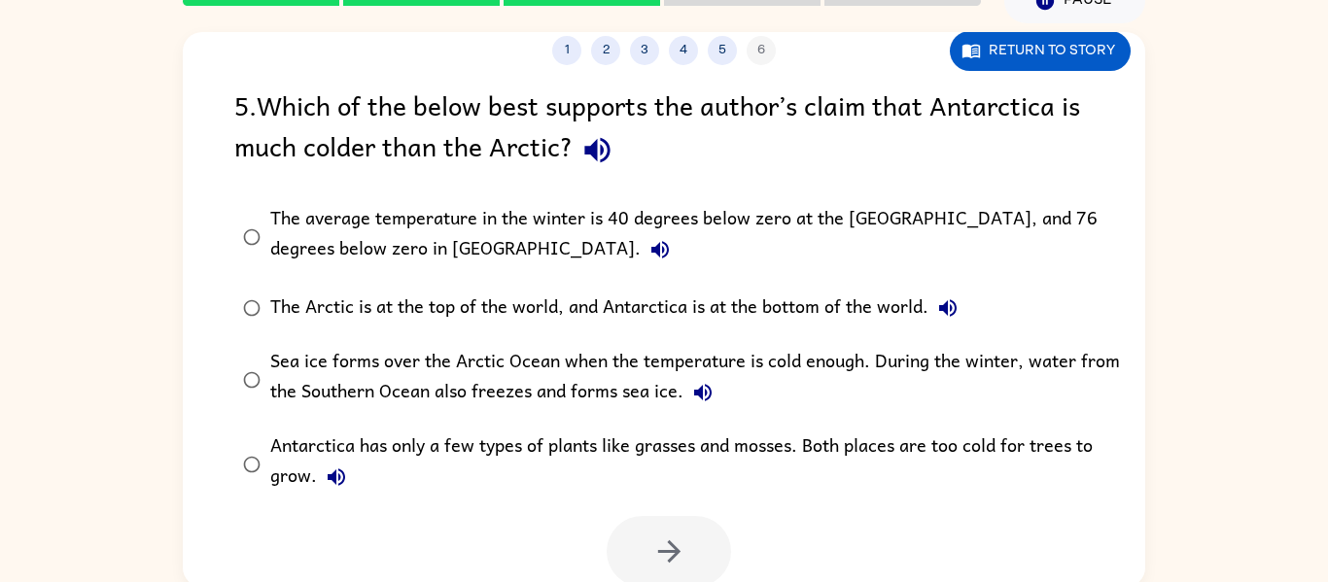
scroll to position [97, 0]
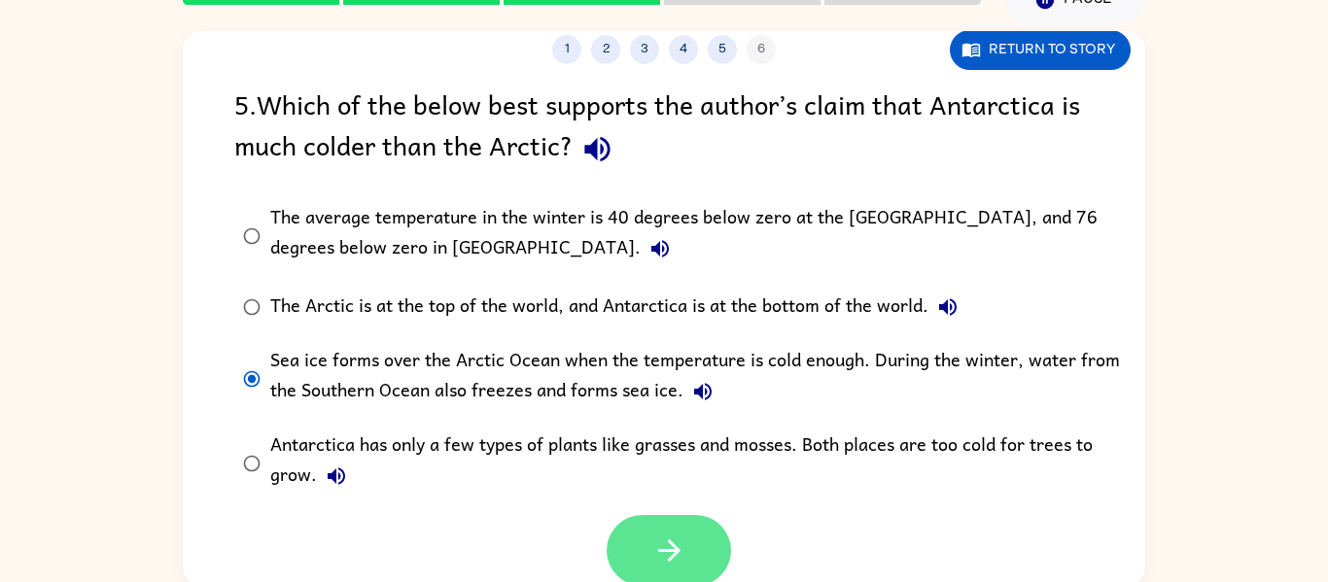
click at [702, 547] on button "button" at bounding box center [669, 550] width 124 height 71
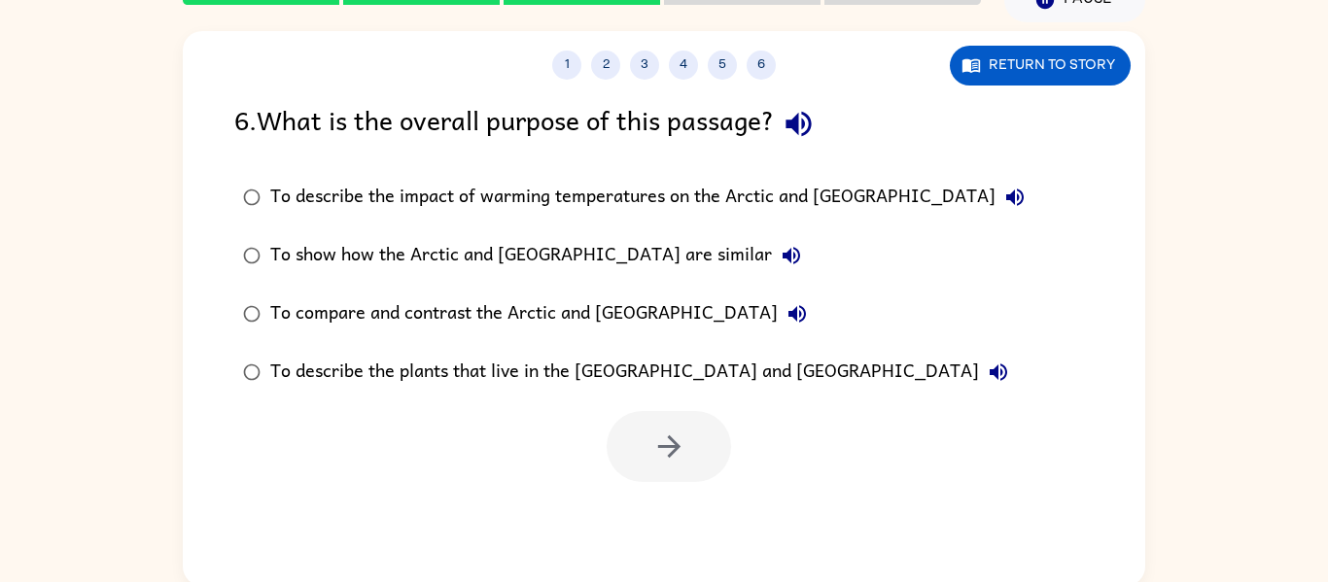
scroll to position [0, 0]
click at [647, 441] on button "button" at bounding box center [669, 446] width 124 height 71
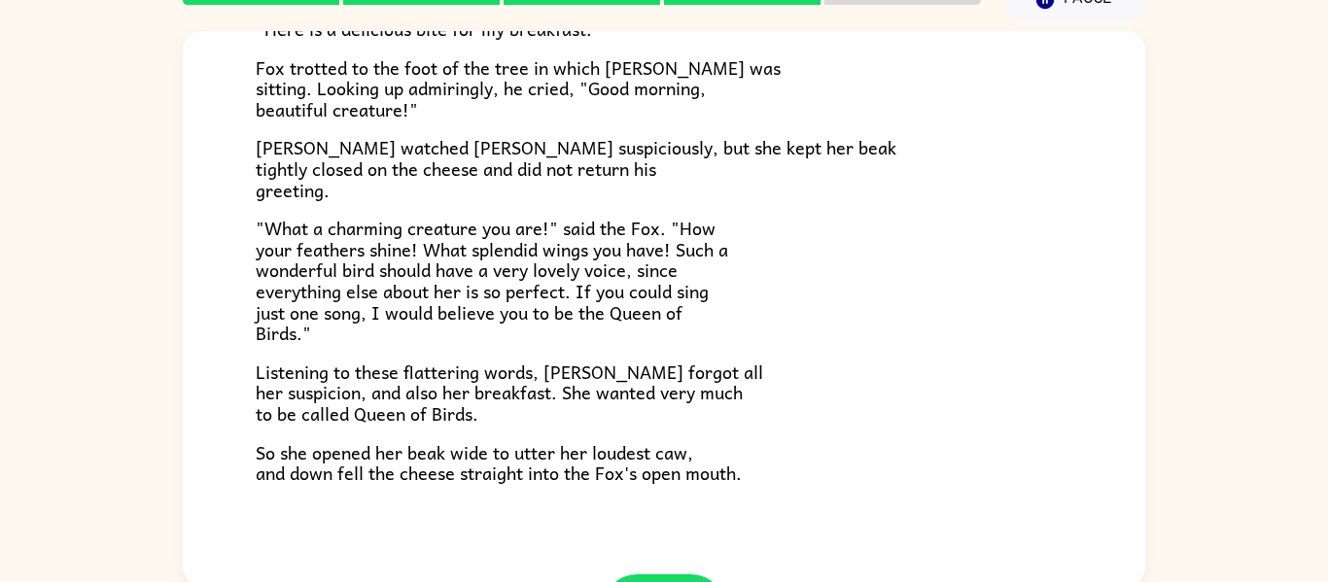
scroll to position [382, 0]
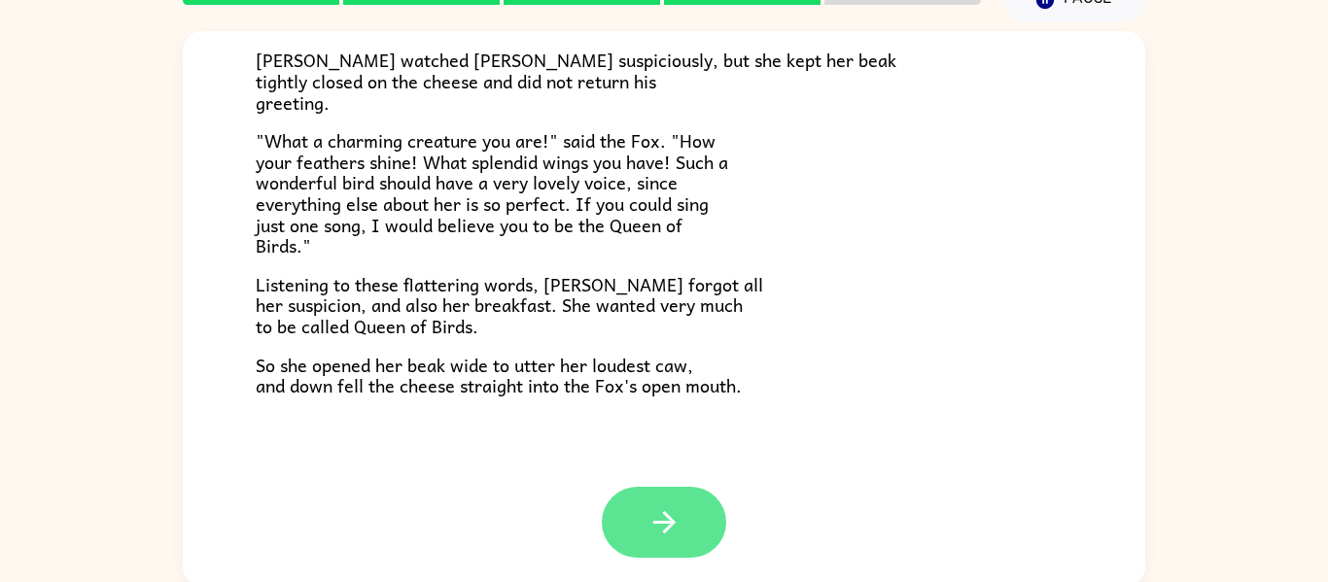
click at [678, 530] on icon "button" at bounding box center [665, 523] width 34 height 34
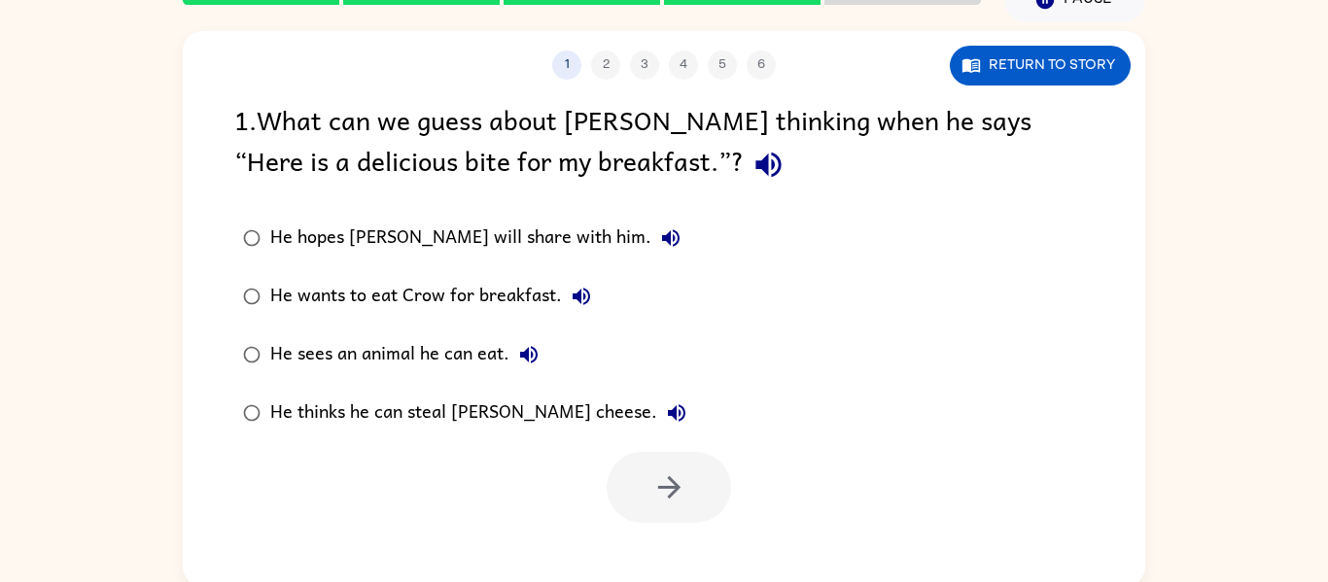
scroll to position [0, 0]
click at [1009, 50] on button "Return to story" at bounding box center [1040, 66] width 181 height 40
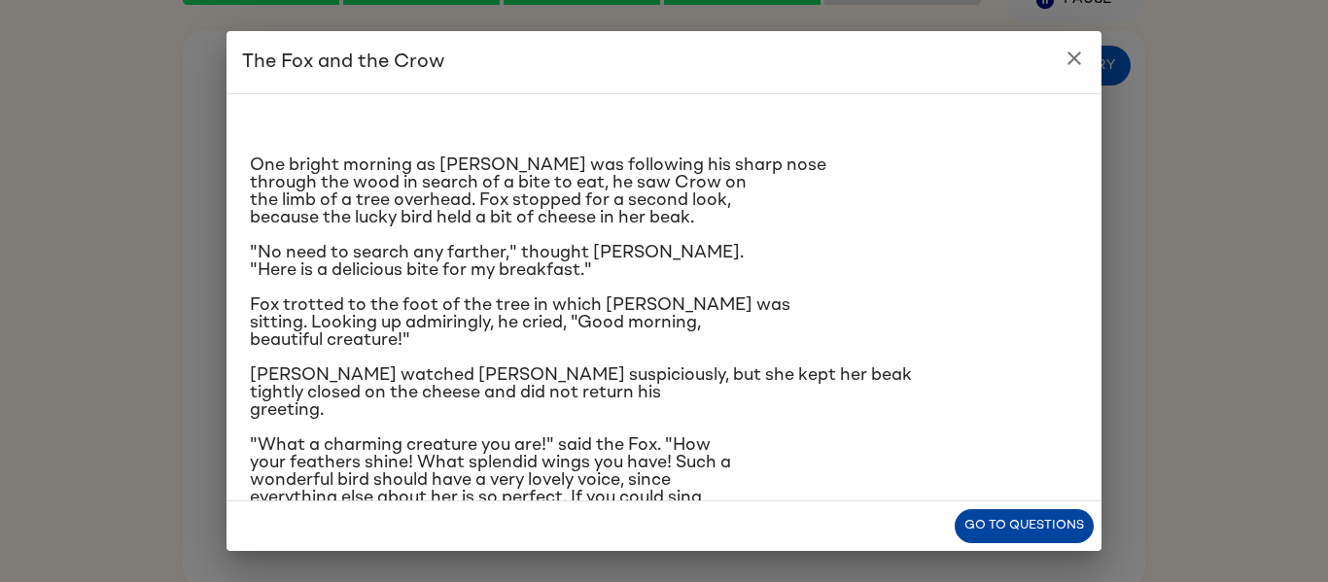
click at [1052, 527] on button "Go to questions" at bounding box center [1024, 526] width 139 height 34
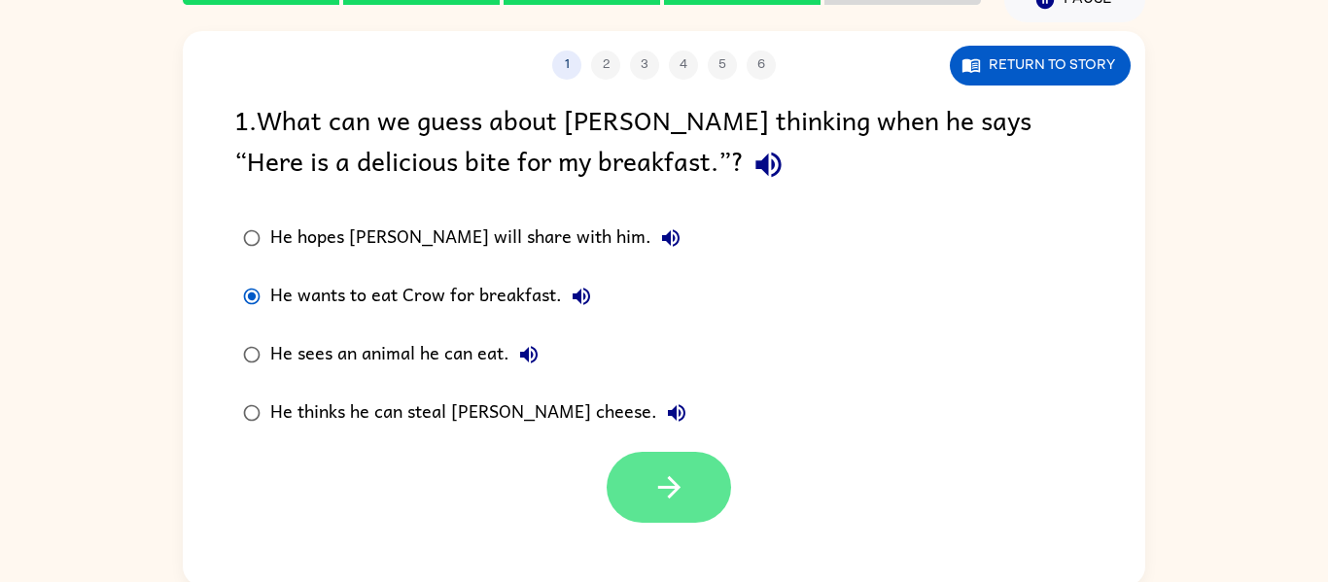
click at [688, 481] on button "button" at bounding box center [669, 487] width 124 height 71
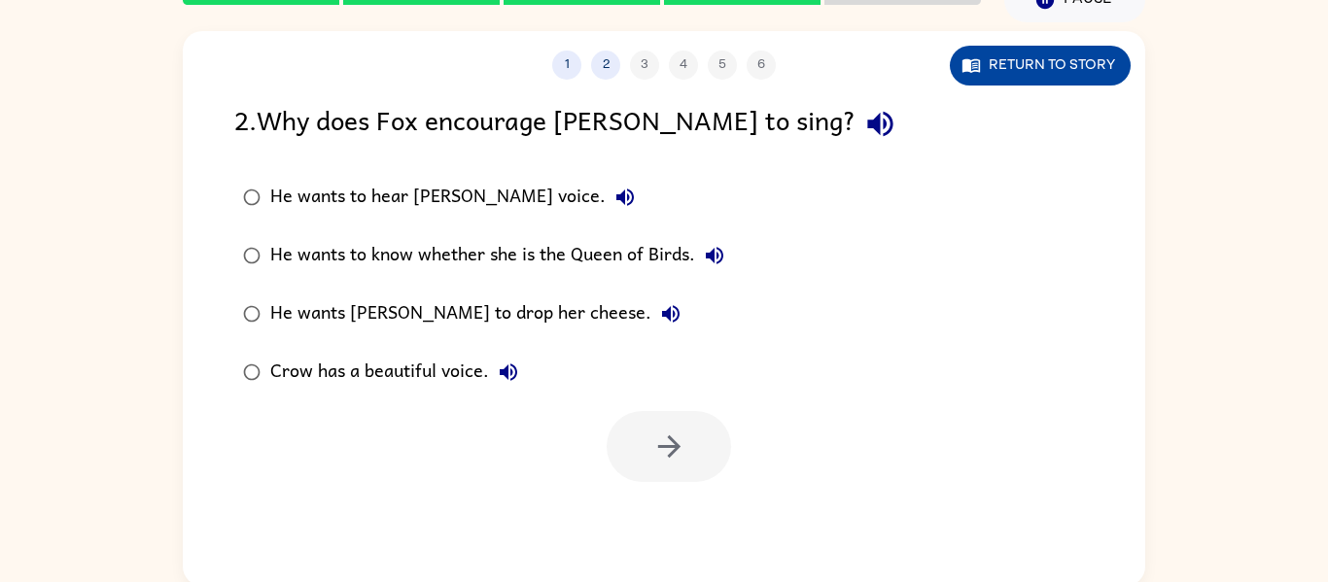
click at [1002, 80] on button "Return to story" at bounding box center [1040, 66] width 181 height 40
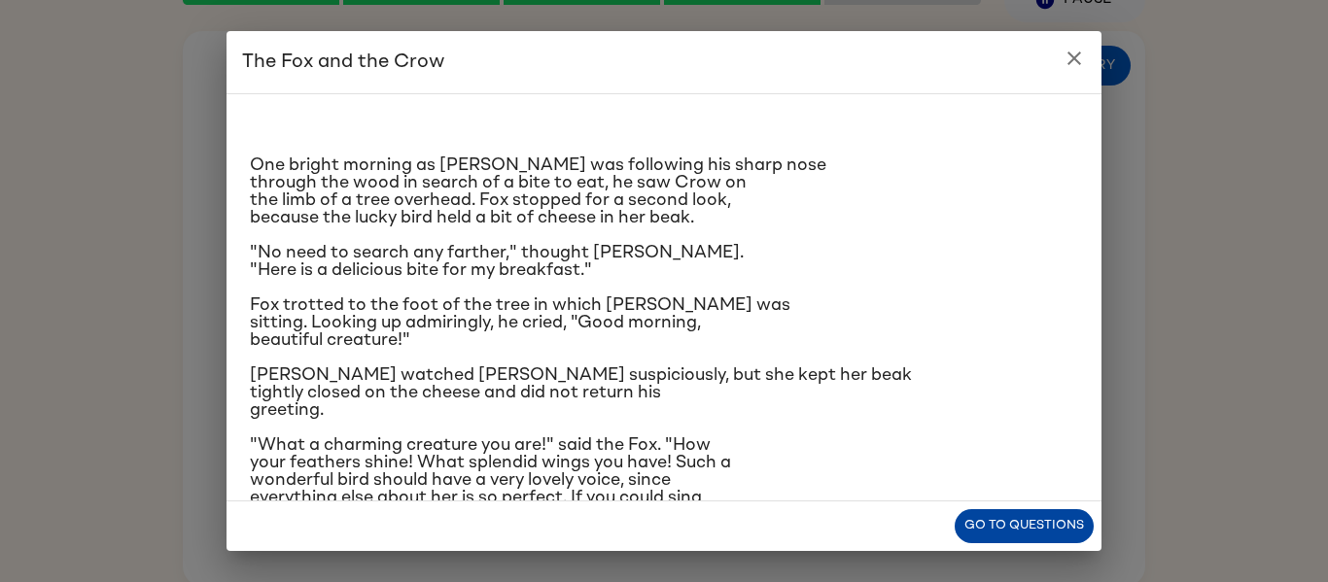
click at [970, 523] on button "Go to questions" at bounding box center [1024, 526] width 139 height 34
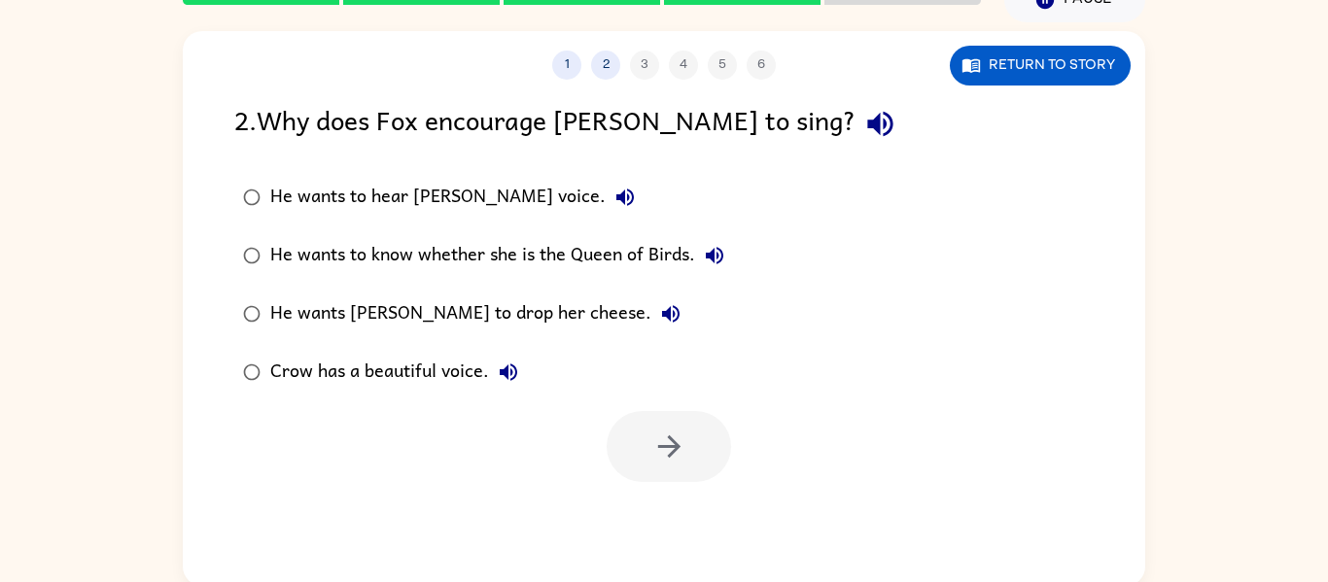
click at [569, 84] on div "1 2 3 4 5 6 Return to story 2 . Why does Fox encourage [PERSON_NAME] to sing? H…" at bounding box center [664, 308] width 963 height 555
click at [569, 76] on button "1" at bounding box center [566, 65] width 29 height 29
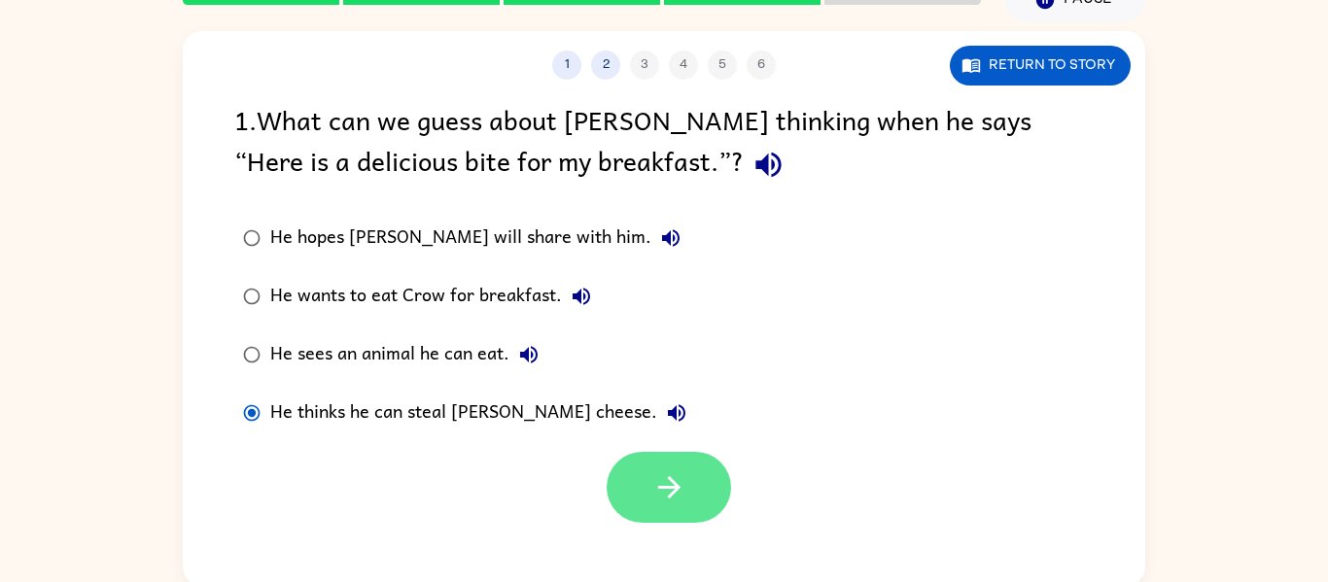
click at [691, 478] on button "button" at bounding box center [669, 487] width 124 height 71
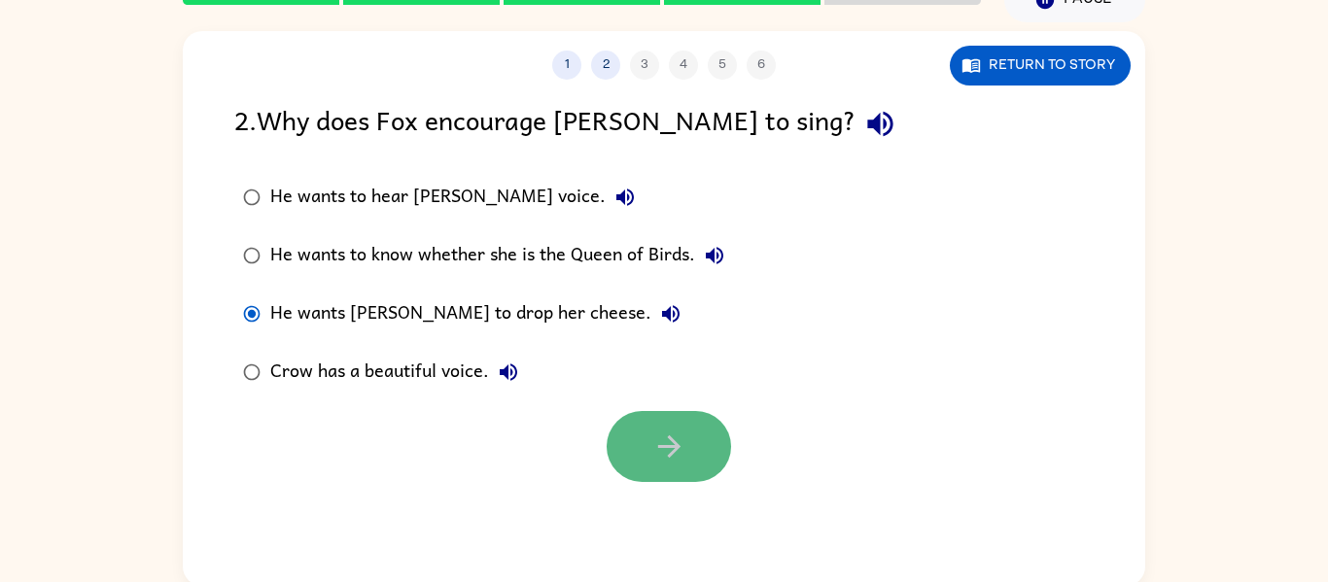
click at [705, 479] on button "button" at bounding box center [669, 446] width 124 height 71
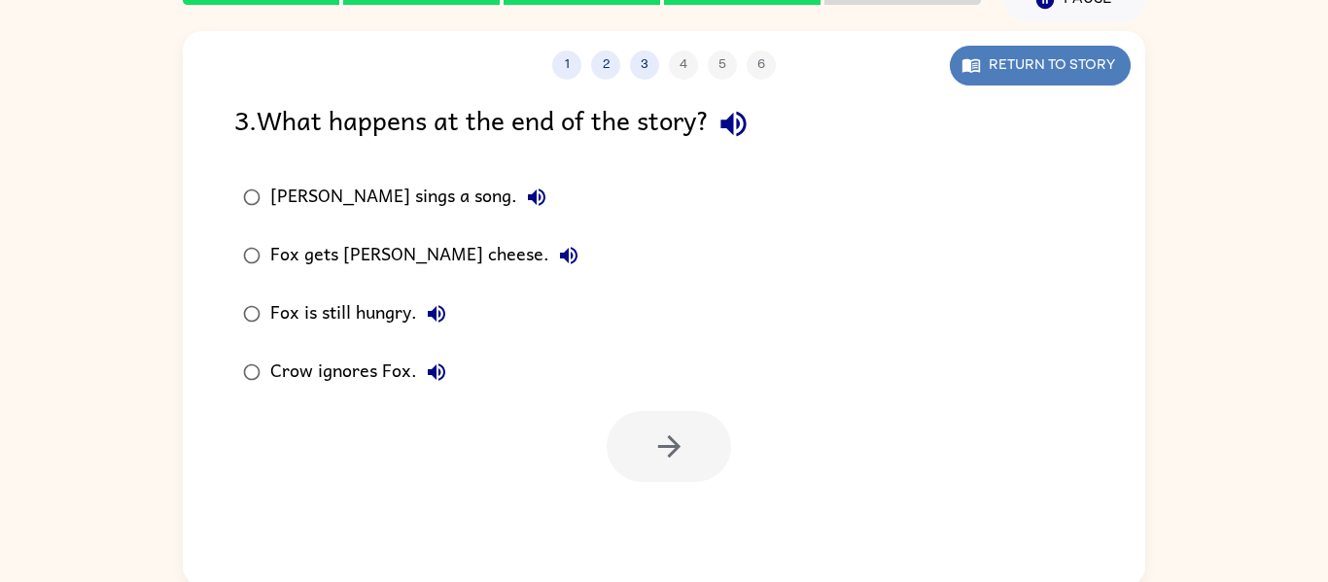
click at [1057, 64] on button "Return to story" at bounding box center [1040, 66] width 181 height 40
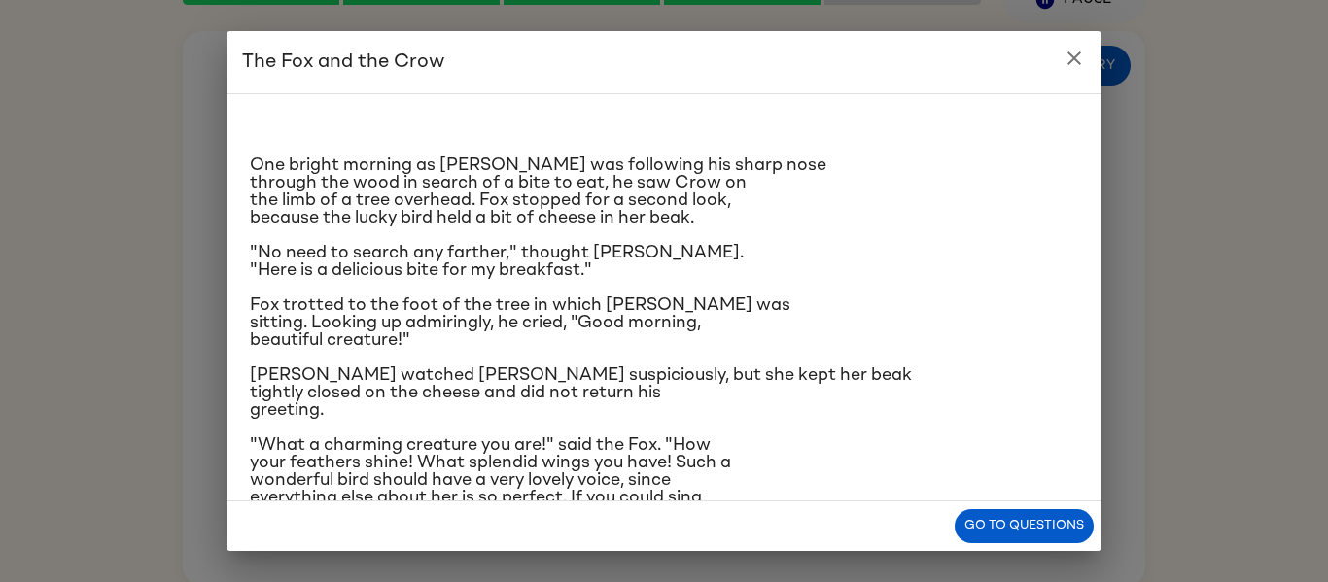
scroll to position [196, 0]
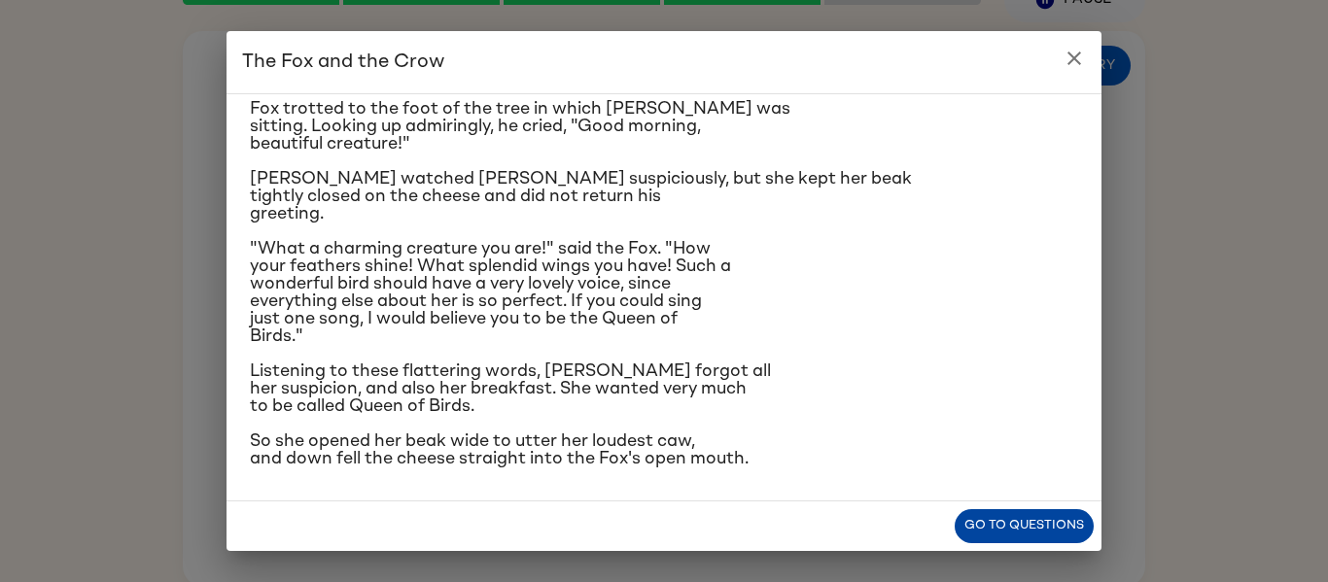
click at [1041, 521] on button "Go to questions" at bounding box center [1024, 526] width 139 height 34
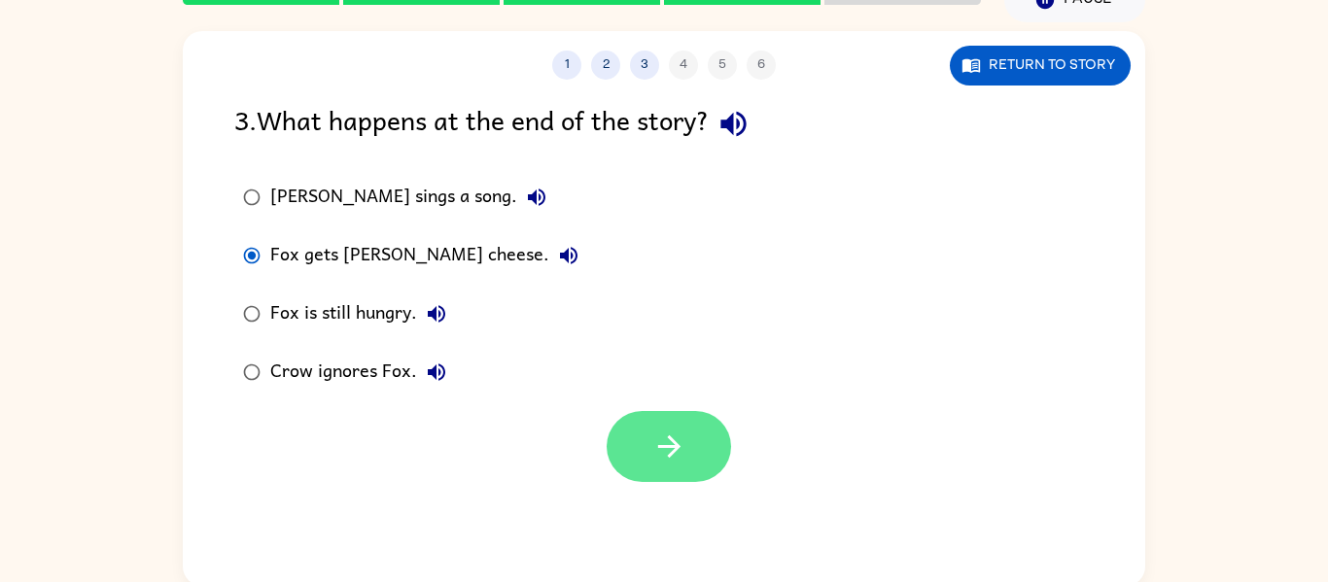
click at [638, 469] on button "button" at bounding box center [669, 446] width 124 height 71
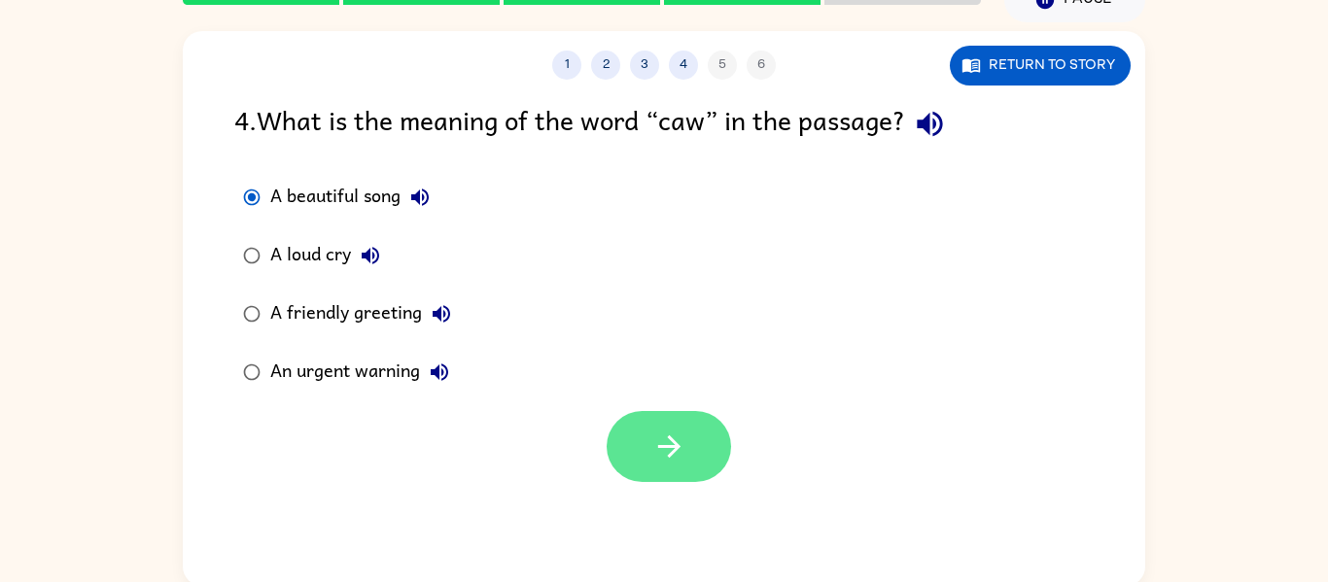
click at [643, 439] on button "button" at bounding box center [669, 446] width 124 height 71
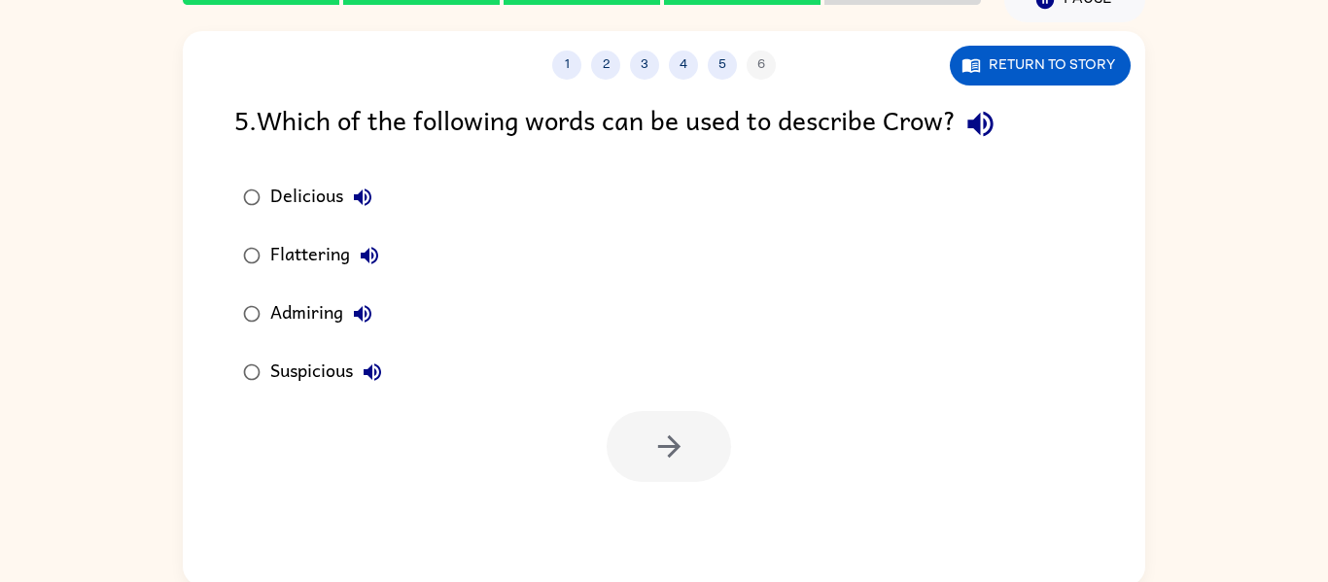
click at [468, 284] on div "Delicious Flattering Admiring Suspicious" at bounding box center [689, 284] width 911 height 233
click at [643, 451] on button "button" at bounding box center [669, 446] width 124 height 71
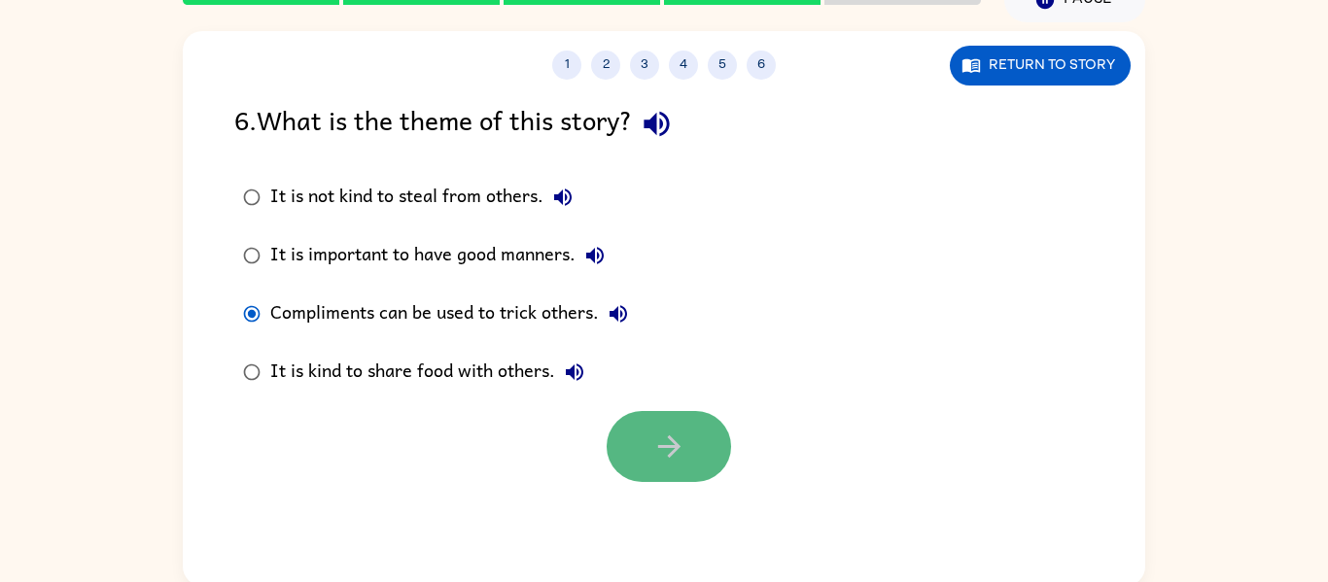
click at [634, 447] on button "button" at bounding box center [669, 446] width 124 height 71
